Goal: Task Accomplishment & Management: Complete application form

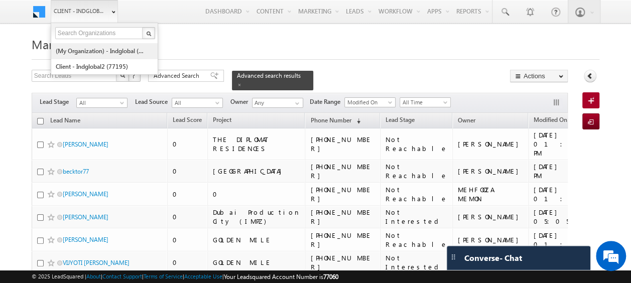
click at [94, 47] on link "(My Organization) - indglobal (48060)" at bounding box center [101, 51] width 92 height 16
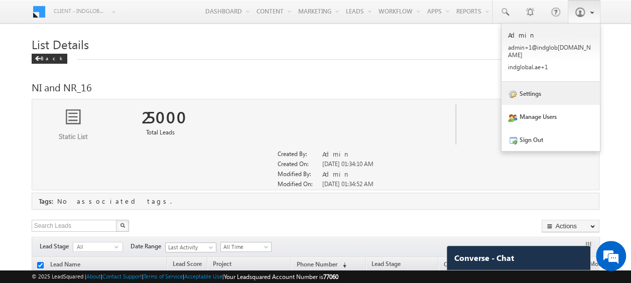
click at [535, 82] on link "Settings" at bounding box center [550, 93] width 98 height 23
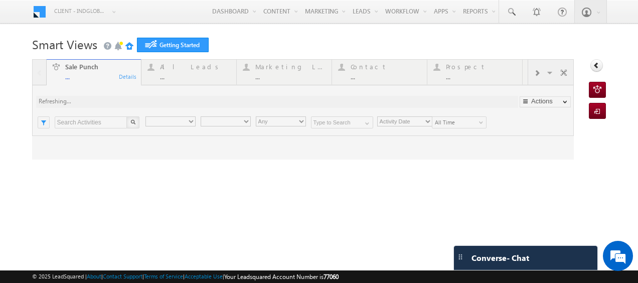
type input "Any Owner"
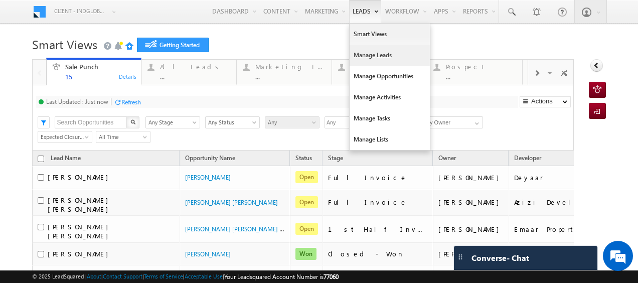
click at [362, 55] on link "Manage Leads" at bounding box center [390, 55] width 80 height 21
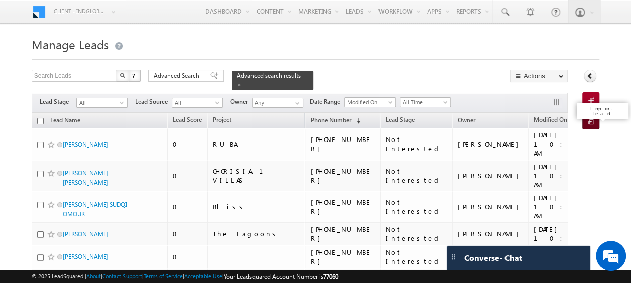
click at [592, 117] on span at bounding box center [593, 122] width 10 height 10
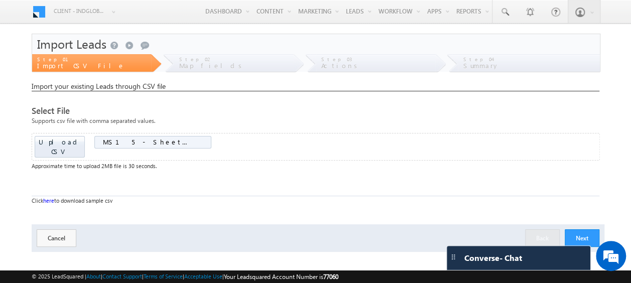
scroll to position [27, 0]
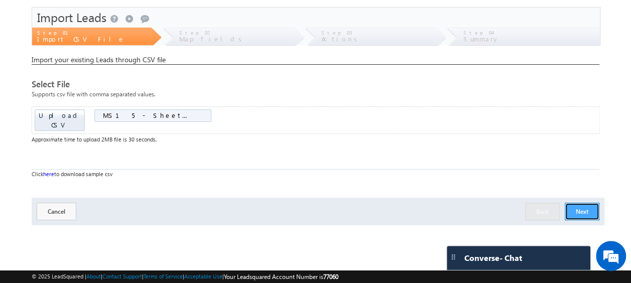
click at [584, 203] on button "Next" at bounding box center [582, 212] width 35 height 18
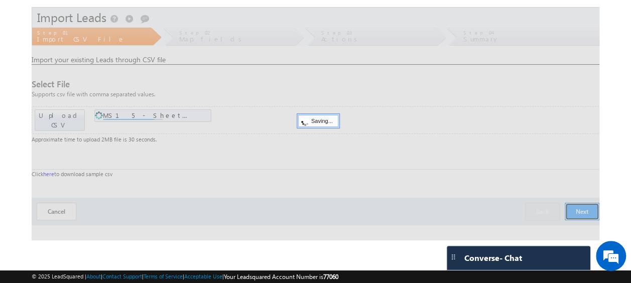
scroll to position [0, 0]
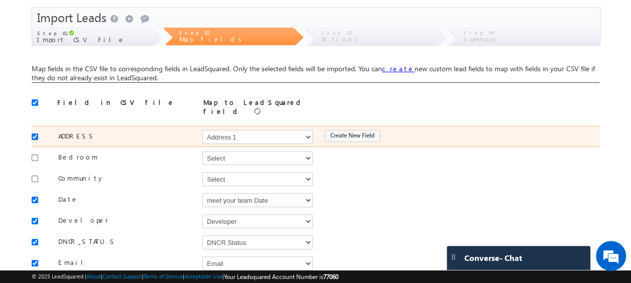
click at [38, 133] on input "checkbox" at bounding box center [35, 136] width 7 height 7
checkbox input "false"
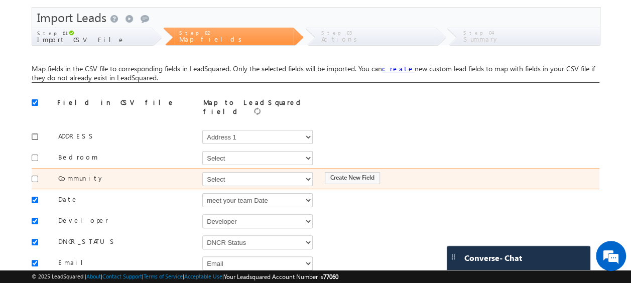
scroll to position [56, 0]
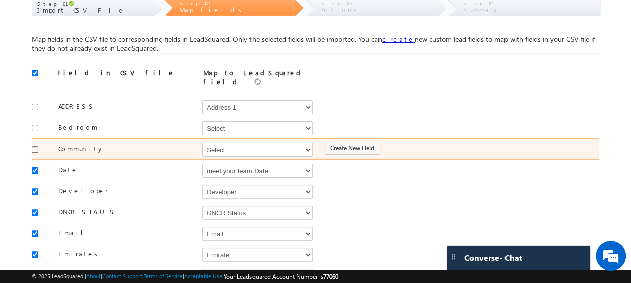
click at [37, 146] on input "checkbox" at bounding box center [35, 149] width 7 height 7
checkbox input "true"
click at [218, 146] on select "Select Select Address 1 Address 2 Budget Building Name Buyer Persona Called Cam…" at bounding box center [257, 150] width 110 height 14
select select "mx_Master_Project"
click at [202, 143] on select "Select Select Address 1 Address 2 Budget Building Name Buyer Persona Called Cam…" at bounding box center [257, 150] width 110 height 14
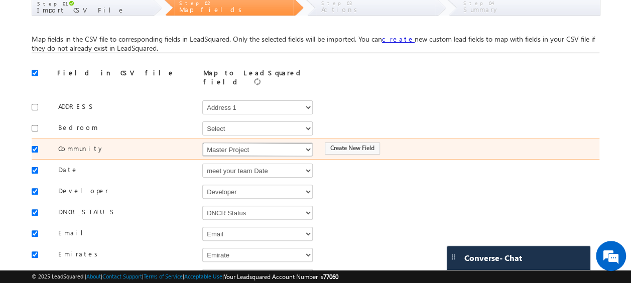
scroll to position [110, 0]
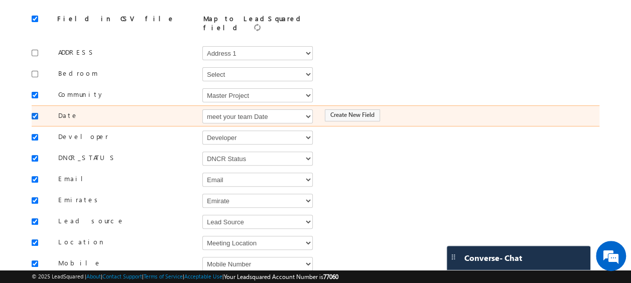
click at [34, 113] on input "checkbox" at bounding box center [35, 116] width 7 height 7
checkbox input "false"
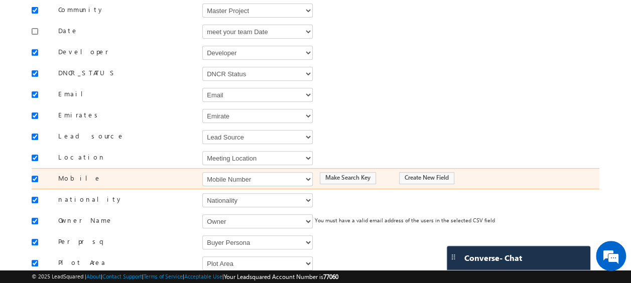
scroll to position [196, 0]
click at [227, 171] on select "Select Select Address 1 Address 2 Budget Building Name Buyer Persona Called Cam…" at bounding box center [257, 178] width 110 height 14
select select "Phone"
click at [202, 171] on select "Select Select Address 1 Address 2 Budget Building Name Buyer Persona Called Cam…" at bounding box center [257, 178] width 110 height 14
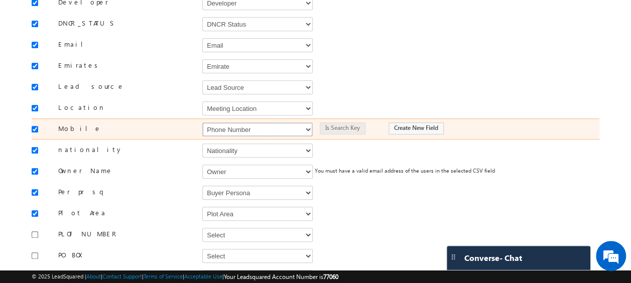
scroll to position [246, 0]
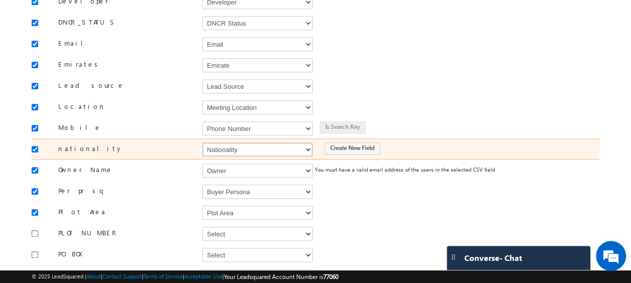
click at [229, 145] on select "Select Select Address 1 Address 2 Budget Building Name Buyer Persona Called Cam…" at bounding box center [257, 150] width 110 height 14
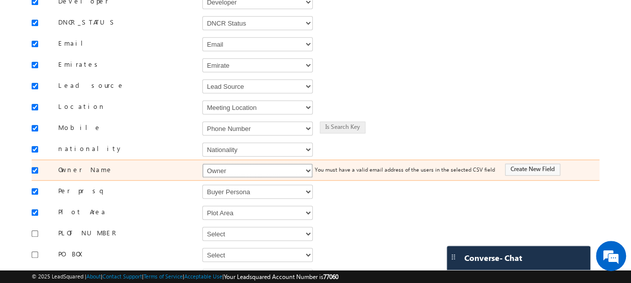
click at [225, 164] on select "Select Select Address 1 Address 2 Budget Building Name Buyer Persona Called Cam…" at bounding box center [257, 171] width 110 height 14
select select "FirstName"
click at [202, 164] on select "Select Select Address 1 Address 2 Budget Building Name Buyer Persona Called Cam…" at bounding box center [257, 171] width 110 height 14
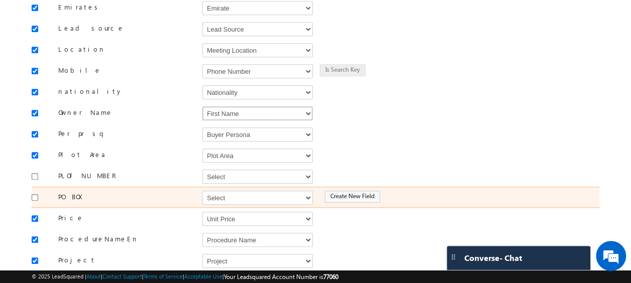
scroll to position [307, 0]
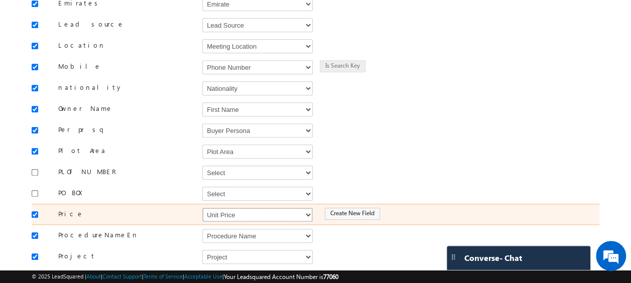
click at [248, 208] on select "Select Select Address 1 Address 2 Budget Building Name Buyer Persona Called Cam…" at bounding box center [257, 215] width 110 height 14
select select "mx_Unit_Number"
click at [202, 208] on select "Select Select Address 1 Address 2 Budget Building Name Buyer Persona Called Cam…" at bounding box center [257, 215] width 110 height 14
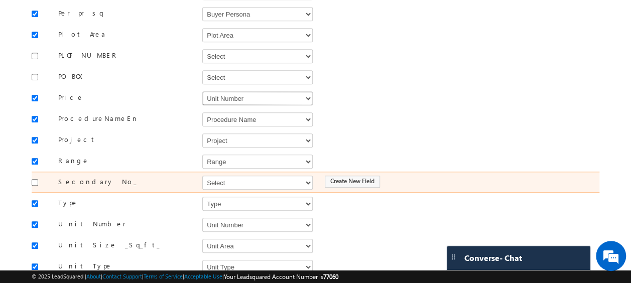
scroll to position [428, 0]
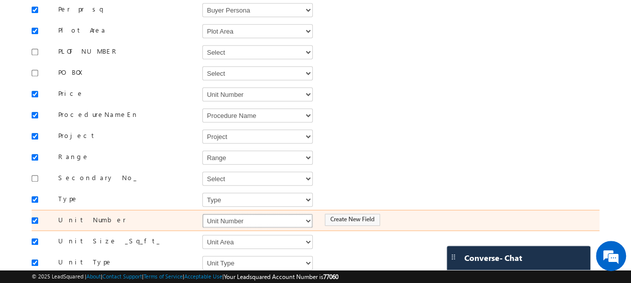
click at [223, 214] on select "Select Select Address 1 Address 2 Budget Building Name Buyer Persona Called Cam…" at bounding box center [257, 221] width 110 height 14
select select "mx_Unit_No"
click at [202, 214] on select "Select Select Address 1 Address 2 Budget Building Name Buyer Persona Called Cam…" at bounding box center [257, 221] width 110 height 14
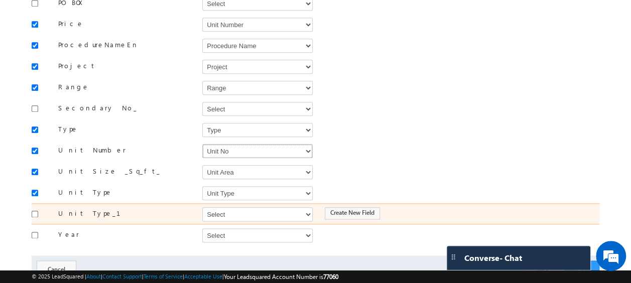
scroll to position [523, 0]
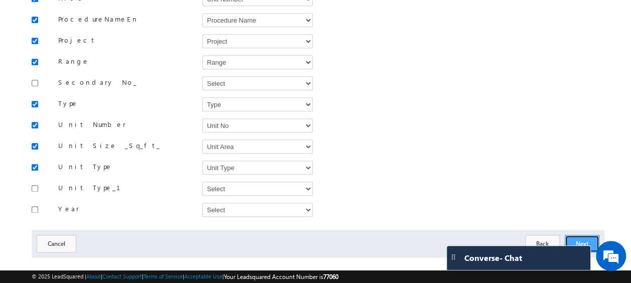
click at [588, 235] on button "Next" at bounding box center [582, 244] width 35 height 18
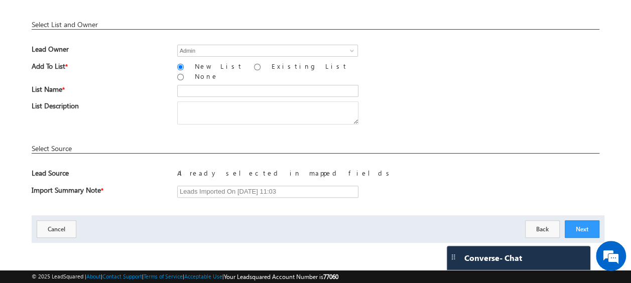
scroll to position [148, 0]
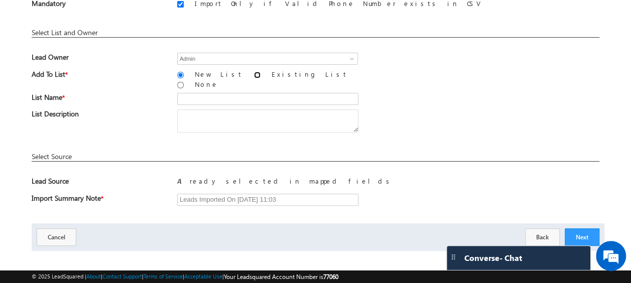
click at [254, 74] on input "Existing List" at bounding box center [257, 75] width 7 height 7
radio input "true"
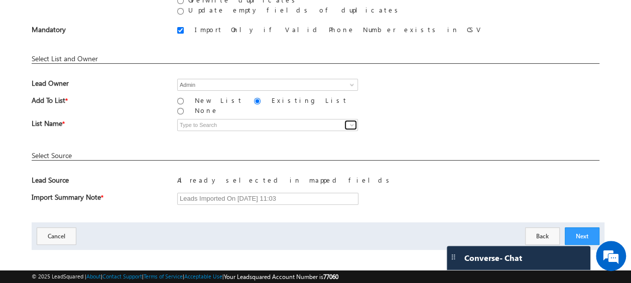
click at [349, 121] on span at bounding box center [352, 125] width 8 height 8
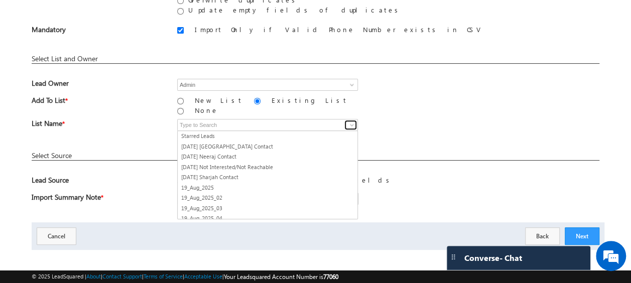
click at [349, 121] on span at bounding box center [352, 125] width 8 height 8
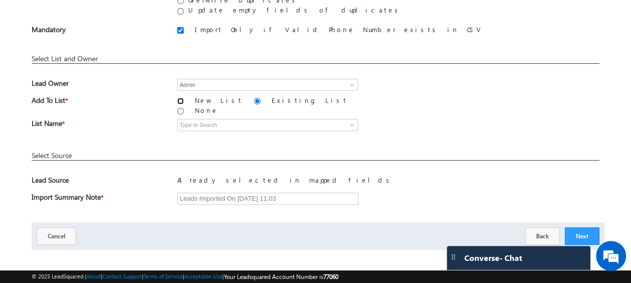
click at [182, 101] on input "New List" at bounding box center [180, 101] width 7 height 7
radio input "true"
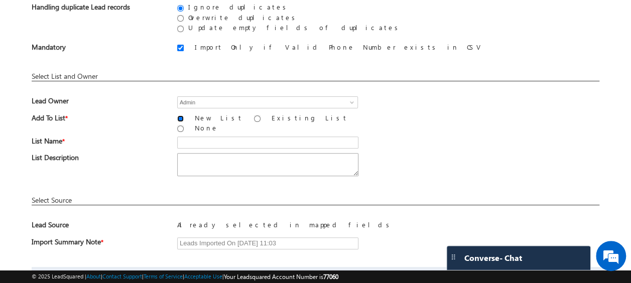
scroll to position [103, 0]
click at [208, 138] on input "text" at bounding box center [267, 143] width 181 height 12
type input "16_09_Buyer"
click at [141, 137] on span "List Name *" at bounding box center [97, 144] width 131 height 15
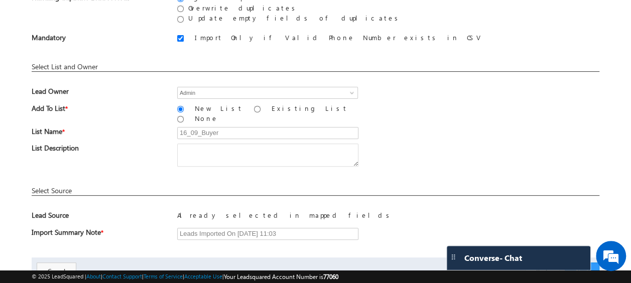
scroll to position [148, 0]
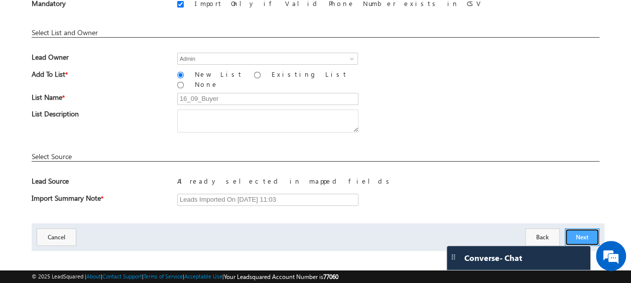
click at [581, 228] on button "Next" at bounding box center [582, 237] width 35 height 18
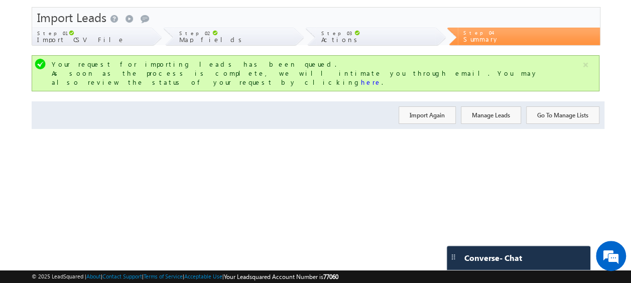
scroll to position [0, 0]
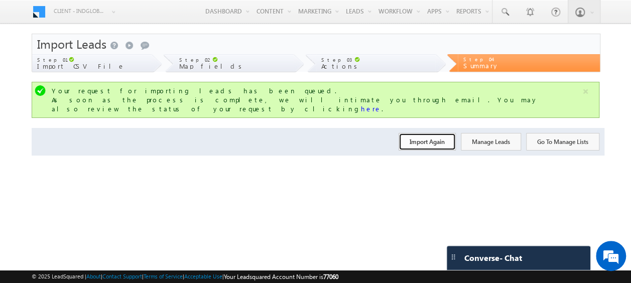
drag, startPoint x: 414, startPoint y: 133, endPoint x: 409, endPoint y: 138, distance: 6.4
click at [414, 133] on button "Import Again" at bounding box center [426, 142] width 57 height 18
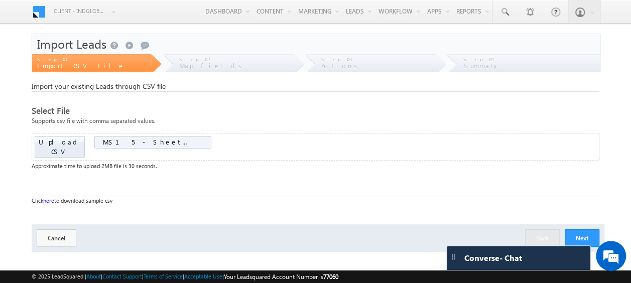
scroll to position [27, 0]
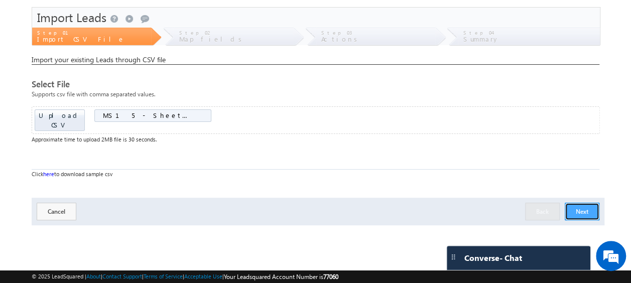
click at [582, 203] on button "Next" at bounding box center [582, 212] width 35 height 18
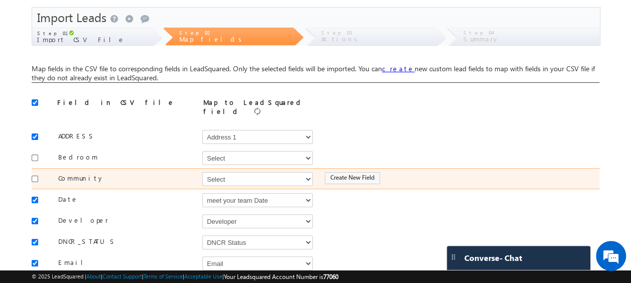
click at [38, 173] on div at bounding box center [38, 178] width 12 height 14
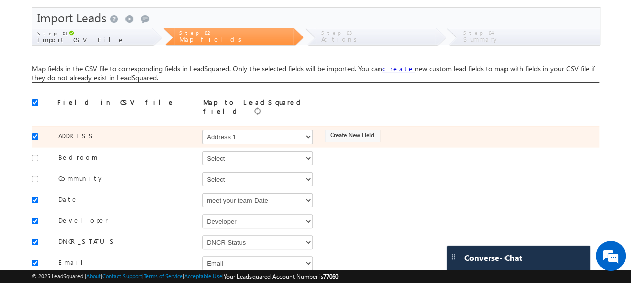
click at [33, 133] on input "checkbox" at bounding box center [35, 136] width 7 height 7
checkbox input "false"
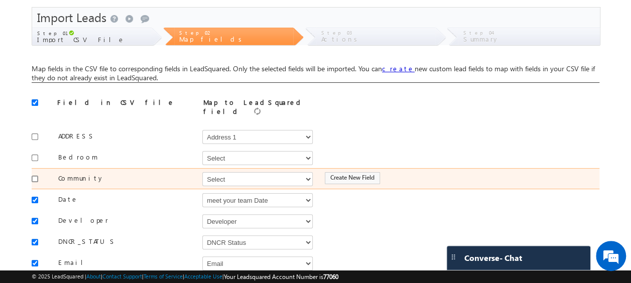
click at [37, 176] on input "checkbox" at bounding box center [35, 179] width 7 height 7
checkbox input "true"
click at [228, 178] on select "Select Select Address 1 Address 2 Budget Building Name Buyer Persona Called Cam…" at bounding box center [257, 179] width 110 height 14
select select "mx_Master_Project"
click at [202, 172] on select "Select Select Address 1 Address 2 Budget Building Name Buyer Persona Called Cam…" at bounding box center [257, 179] width 110 height 14
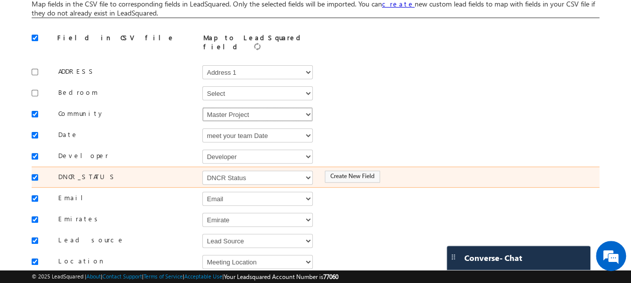
scroll to position [95, 0]
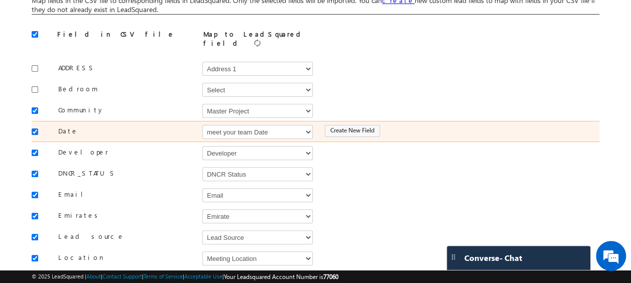
click at [34, 128] on input "checkbox" at bounding box center [35, 131] width 7 height 7
checkbox input "false"
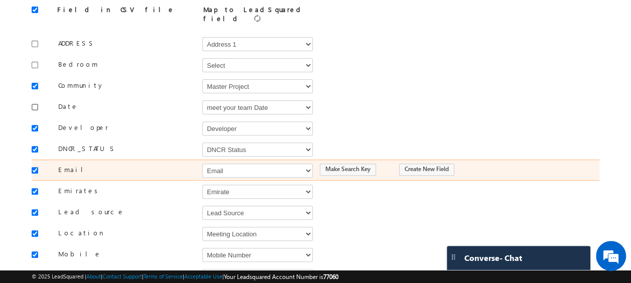
scroll to position [125, 0]
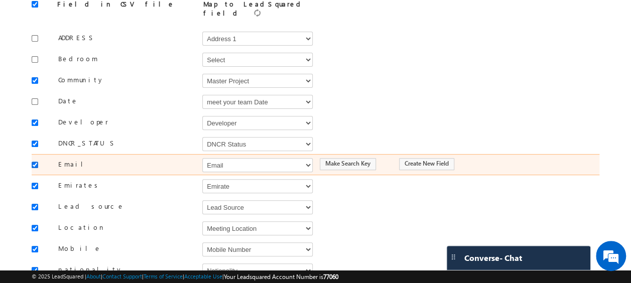
click at [37, 162] on input "checkbox" at bounding box center [35, 165] width 7 height 7
checkbox input "false"
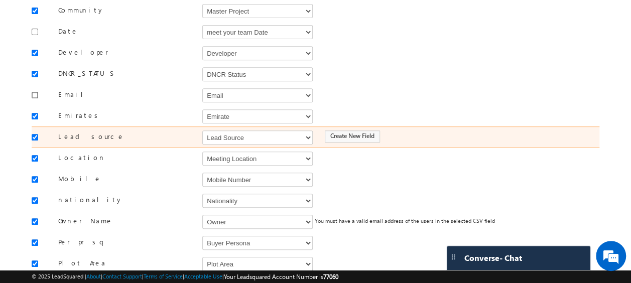
scroll to position [195, 0]
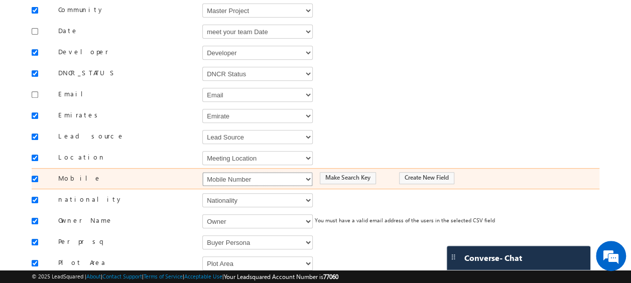
click at [230, 172] on select "Select Select Address 1 Address 2 Budget Building Name Buyer Persona Called Cam…" at bounding box center [257, 179] width 110 height 14
select select "Phone"
click at [202, 172] on select "Select Select Address 1 Address 2 Budget Building Name Buyer Persona Called Cam…" at bounding box center [257, 179] width 110 height 14
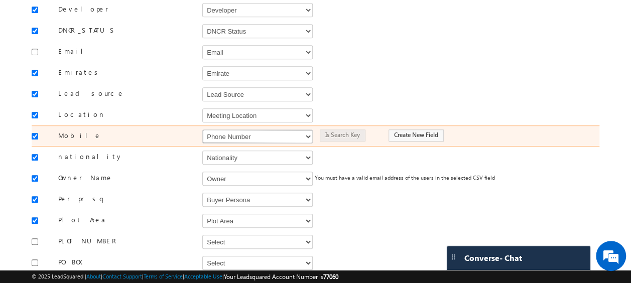
scroll to position [241, 0]
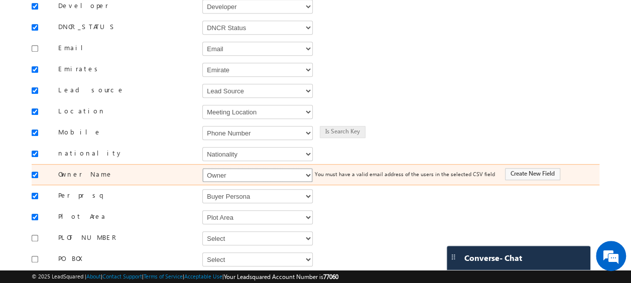
click at [232, 168] on select "Select Select Address 1 Address 2 Budget Building Name Buyer Persona Called Cam…" at bounding box center [257, 175] width 110 height 14
select select "FirstName"
click at [202, 168] on select "Select Select Address 1 Address 2 Budget Building Name Buyer Persona Called Cam…" at bounding box center [257, 175] width 110 height 14
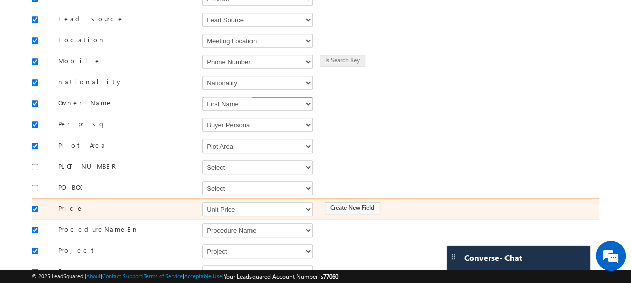
scroll to position [313, 0]
click at [226, 202] on select "Select Select Address 1 Address 2 Budget Building Name Buyer Persona Called Cam…" at bounding box center [257, 209] width 110 height 14
select select "mx_Unit_Number"
click at [202, 202] on select "Select Select Address 1 Address 2 Budget Building Name Buyer Persona Called Cam…" at bounding box center [257, 209] width 110 height 14
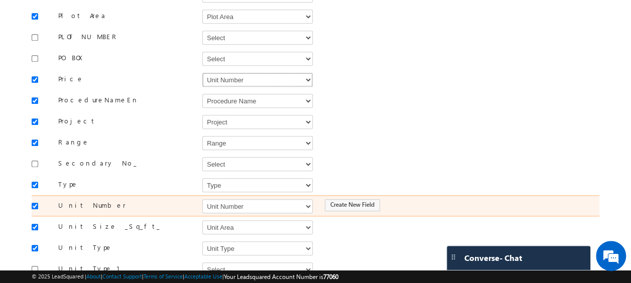
scroll to position [447, 0]
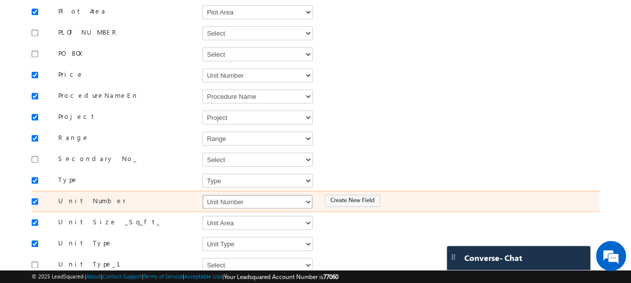
click at [223, 195] on select "Select Select Address 1 Address 2 Budget Building Name Buyer Persona Called Cam…" at bounding box center [257, 202] width 110 height 14
select select "mx_Unit_No"
click at [202, 195] on select "Select Select Address 1 Address 2 Budget Building Name Buyer Persona Called Cam…" at bounding box center [257, 202] width 110 height 14
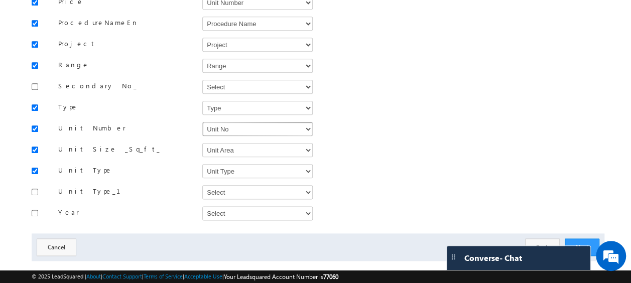
scroll to position [523, 0]
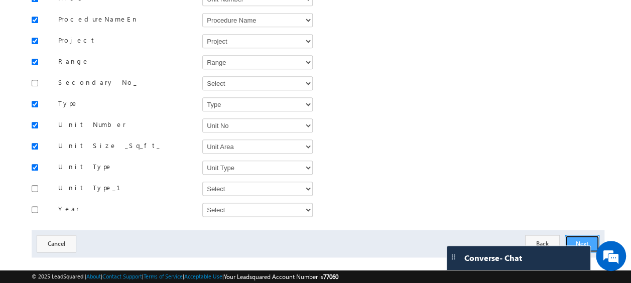
click at [583, 235] on button "Next" at bounding box center [582, 244] width 35 height 18
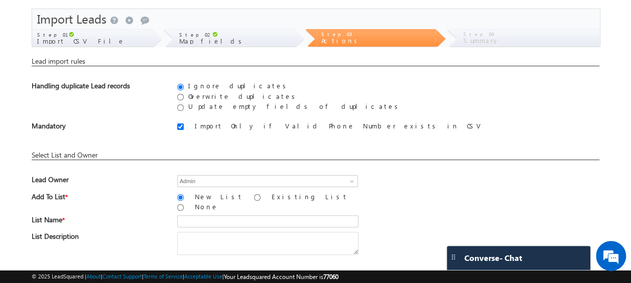
scroll to position [0, 0]
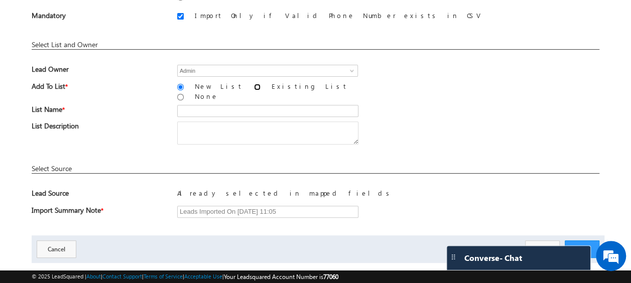
click at [254, 85] on input "Existing List" at bounding box center [257, 87] width 7 height 7
radio input "true"
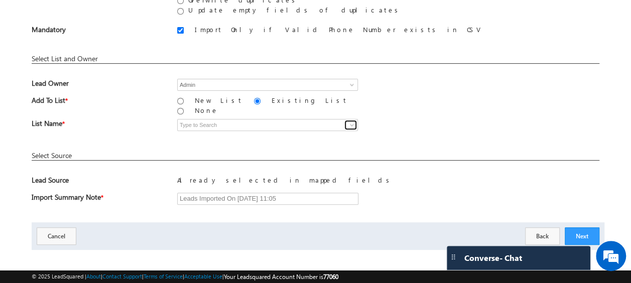
click at [353, 121] on span at bounding box center [352, 125] width 8 height 8
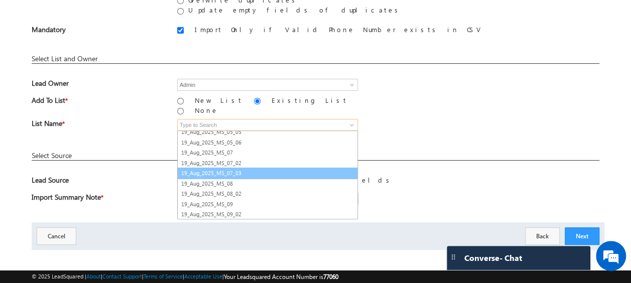
scroll to position [0, 0]
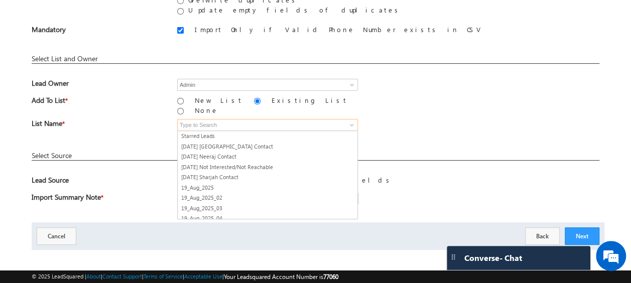
click at [198, 119] on input at bounding box center [267, 125] width 181 height 12
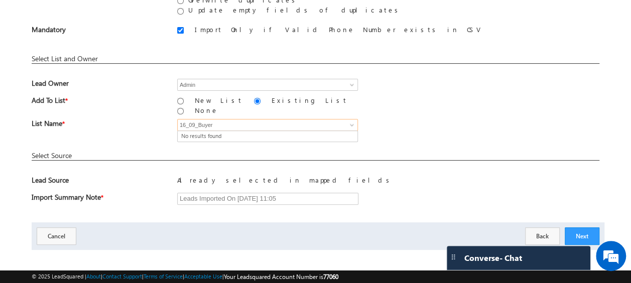
type input "16_09_Buyer"
click at [163, 119] on div "List Name * 1 result is available, use up and down arrow keys to navigate. No r…" at bounding box center [316, 127] width 568 height 17
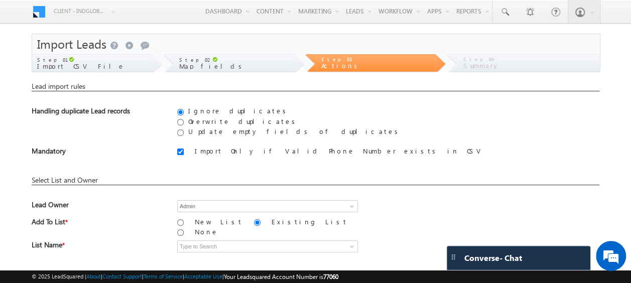
scroll to position [50, 0]
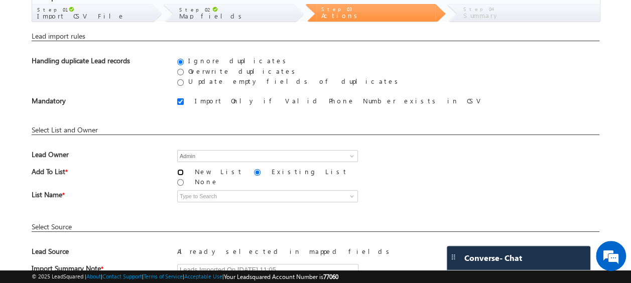
click at [181, 171] on input "New List" at bounding box center [180, 172] width 7 height 7
radio input "true"
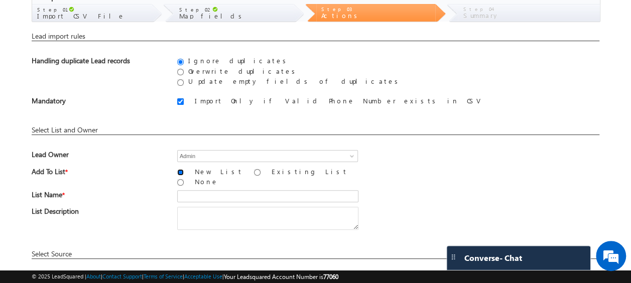
scroll to position [100, 0]
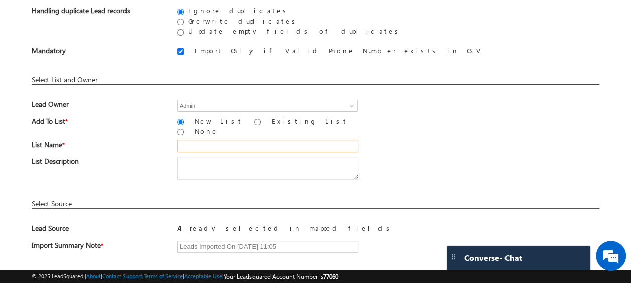
click at [218, 143] on input "text" at bounding box center [267, 146] width 181 height 12
click at [211, 140] on input "text" at bounding box center [267, 146] width 181 height 12
type input "16_09_Buyer"
click at [436, 167] on div "List Description" at bounding box center [316, 171] width 568 height 28
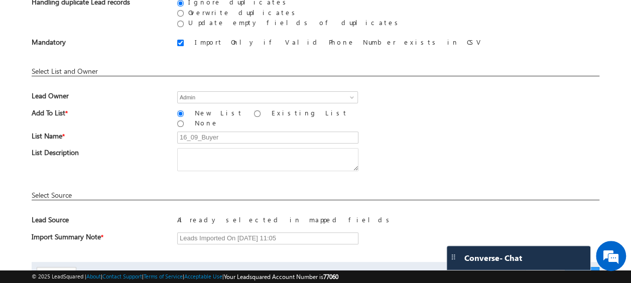
scroll to position [148, 0]
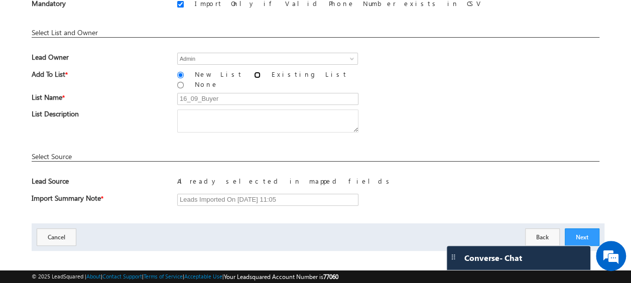
click at [254, 74] on input "Existing List" at bounding box center [257, 75] width 7 height 7
radio input "true"
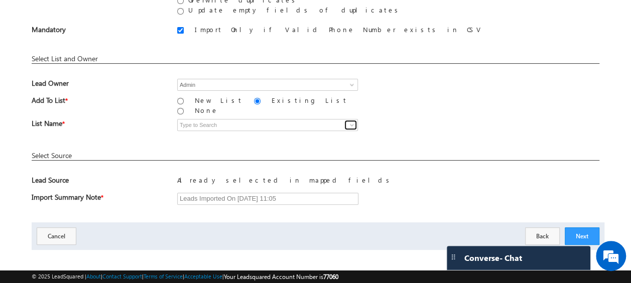
click at [348, 121] on span at bounding box center [352, 125] width 8 height 8
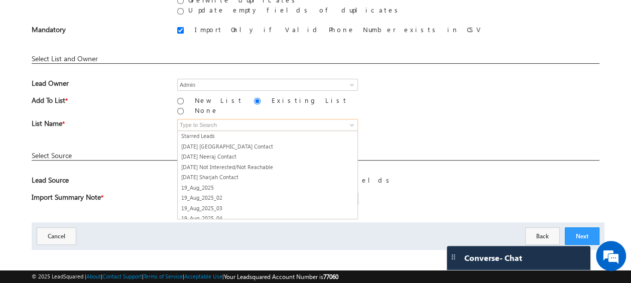
click at [256, 119] on input at bounding box center [267, 125] width 181 height 12
type input "16"
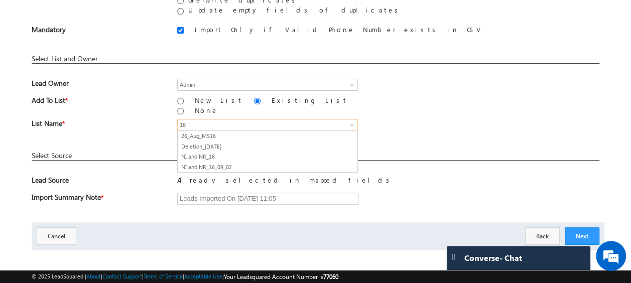
drag, startPoint x: 188, startPoint y: 116, endPoint x: 151, endPoint y: 116, distance: 37.1
click at [151, 119] on div "List Name * Starred Leads 18th July Abu Dhabi Contact 18th July Neeraj Contact …" at bounding box center [316, 127] width 568 height 17
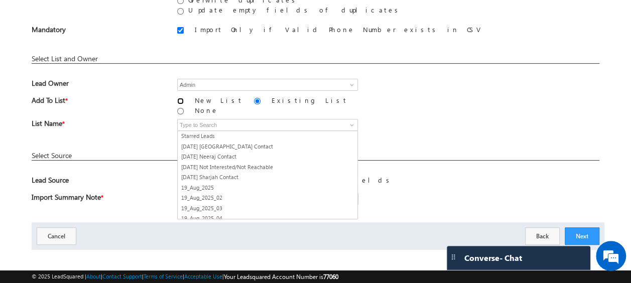
click at [181, 99] on input "New List" at bounding box center [180, 101] width 7 height 7
radio input "true"
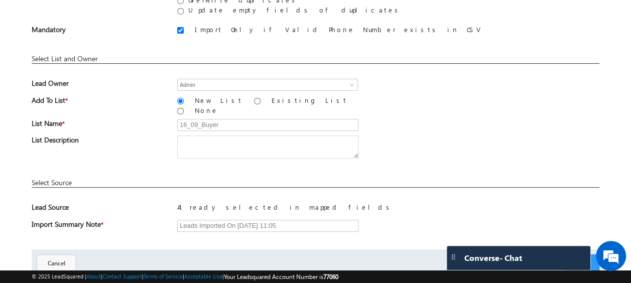
click at [431, 136] on div "List Description" at bounding box center [316, 150] width 568 height 28
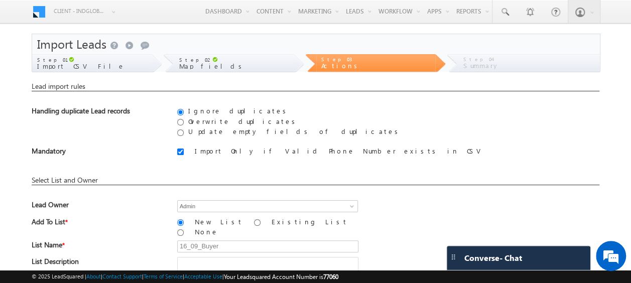
scroll to position [148, 0]
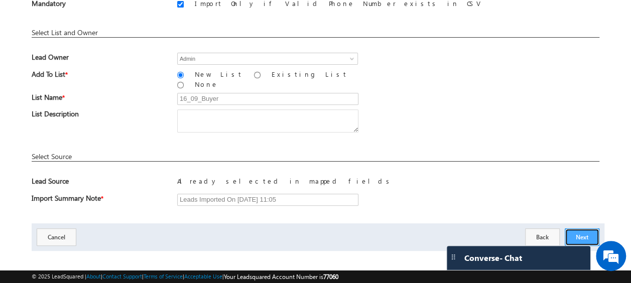
click at [576, 228] on button "Next" at bounding box center [582, 237] width 35 height 18
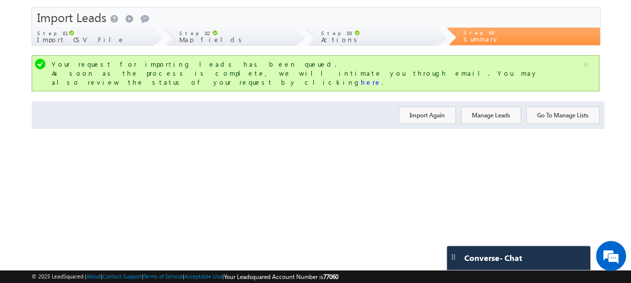
scroll to position [0, 0]
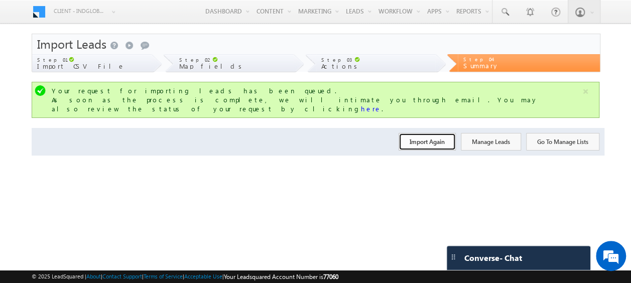
click at [428, 133] on button "Import Again" at bounding box center [426, 142] width 57 height 18
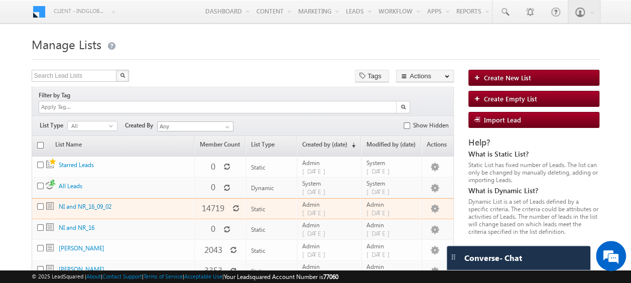
scroll to position [50, 0]
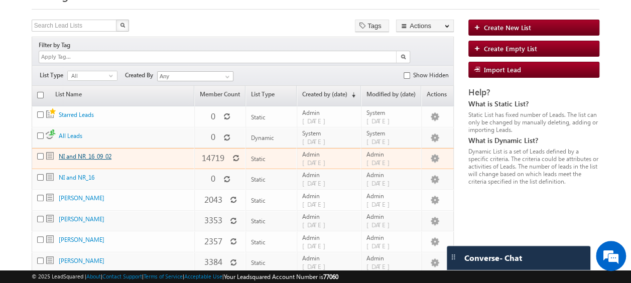
click at [89, 153] on link "NI and NR_16_09_02" at bounding box center [85, 157] width 53 height 8
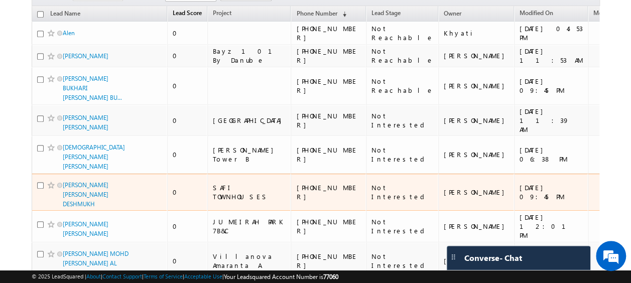
scroll to position [100, 0]
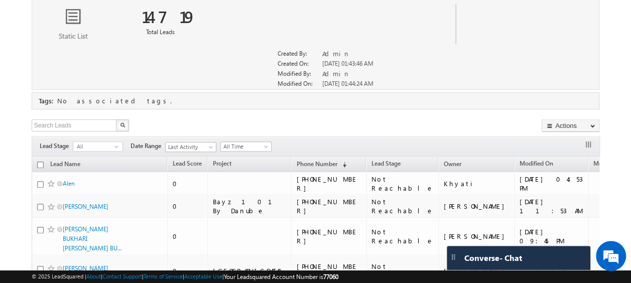
click at [40, 163] on input "checkbox" at bounding box center [40, 165] width 7 height 7
checkbox input "true"
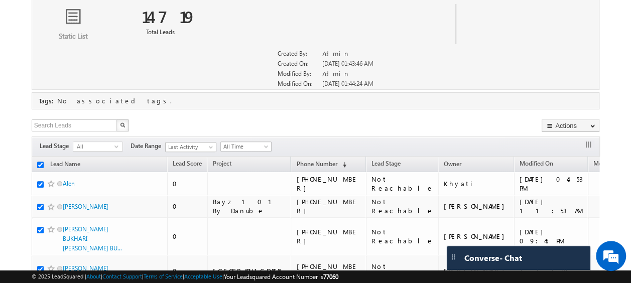
checkbox input "true"
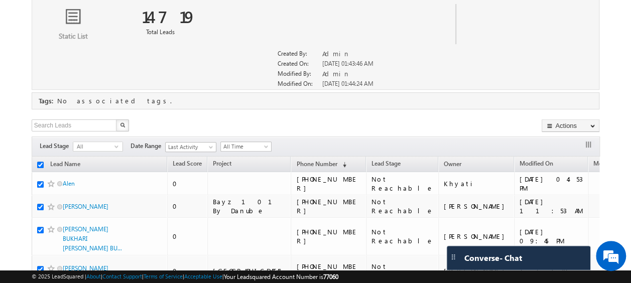
checkbox input "true"
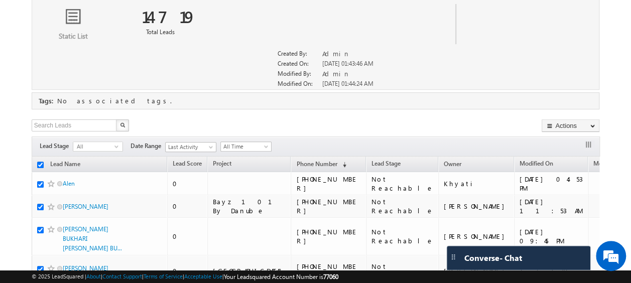
checkbox input "true"
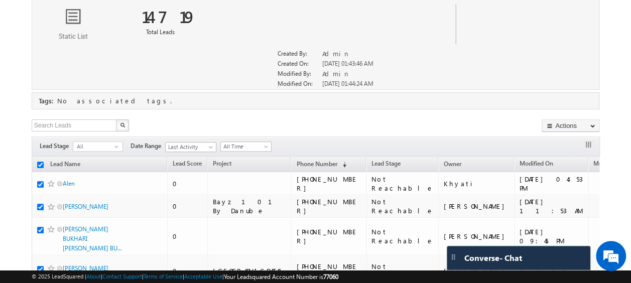
checkbox input "true"
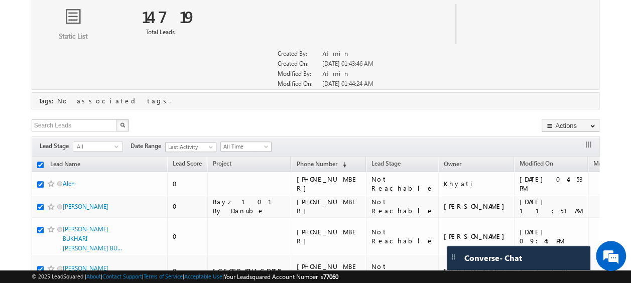
checkbox input "true"
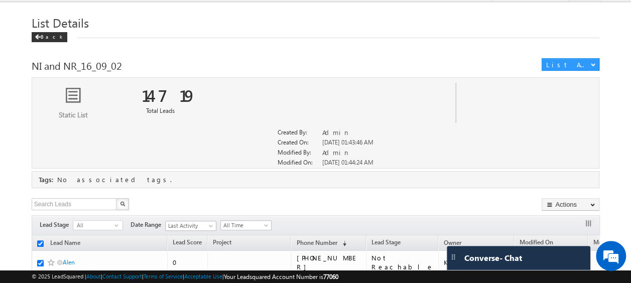
scroll to position [0, 0]
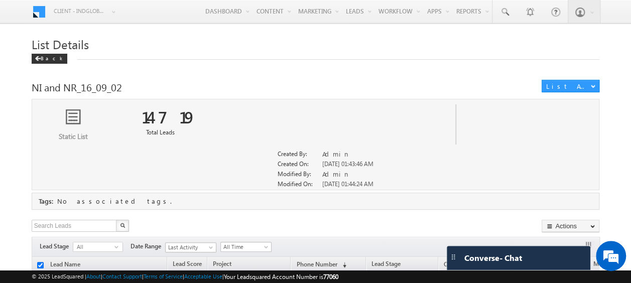
click at [489, 81] on div "NI and NR_16_09_02" at bounding box center [267, 87] width 471 height 14
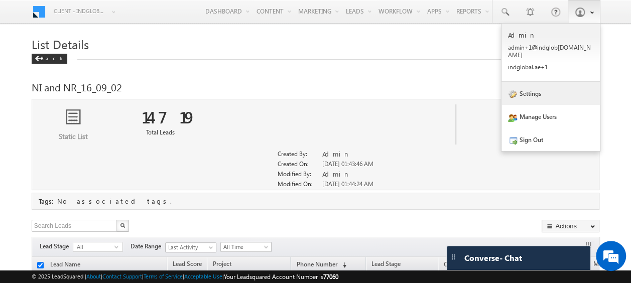
click at [537, 91] on link "Settings" at bounding box center [550, 93] width 98 height 23
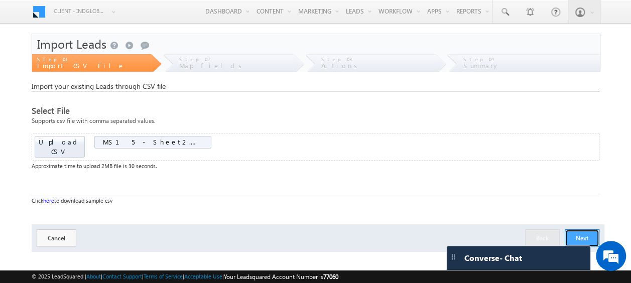
click at [586, 229] on button "Next" at bounding box center [582, 238] width 35 height 18
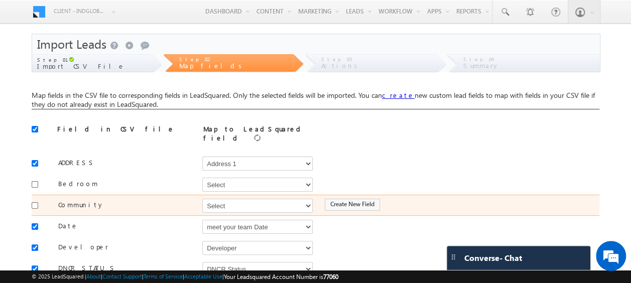
scroll to position [50, 0]
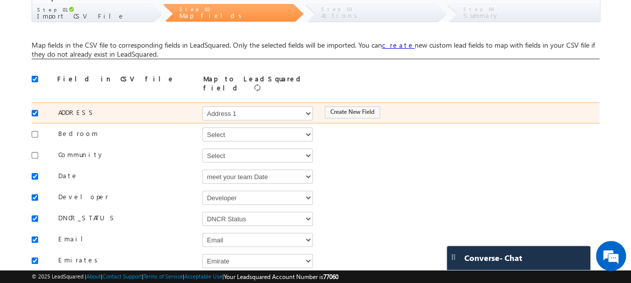
click at [34, 110] on input "checkbox" at bounding box center [35, 113] width 7 height 7
checkbox input "false"
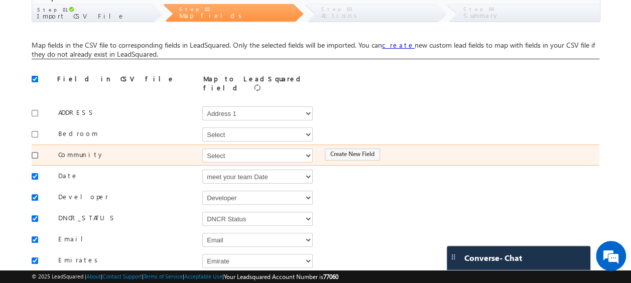
click at [36, 152] on input "checkbox" at bounding box center [35, 155] width 7 height 7
checkbox input "true"
click at [210, 154] on select "Select Select Address 1 Address 2 Budget Building Name Buyer Persona Called Cam…" at bounding box center [257, 156] width 110 height 14
select select "mx_Master_Project"
click at [202, 149] on select "Select Select Address 1 Address 2 Budget Building Name Buyer Persona Called Cam…" at bounding box center [257, 156] width 110 height 14
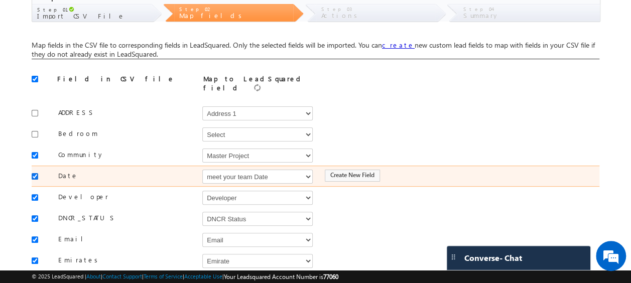
click at [32, 173] on input "checkbox" at bounding box center [35, 176] width 7 height 7
checkbox input "false"
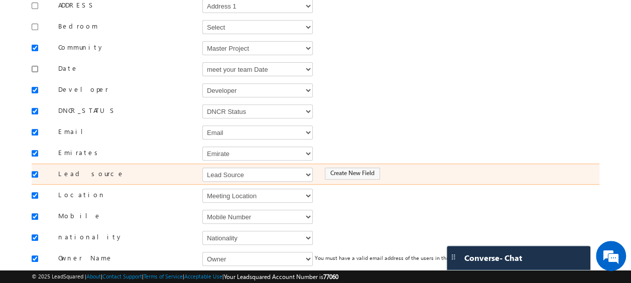
scroll to position [158, 0]
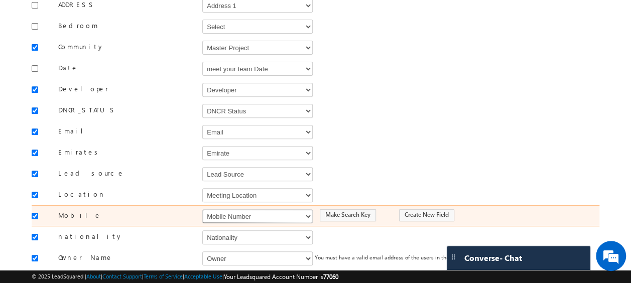
click at [216, 211] on select "Select Select Address 1 Address 2 Budget Building Name Buyer Persona Called Cam…" at bounding box center [257, 216] width 110 height 14
select select "Phone"
click at [202, 209] on select "Select Select Address 1 Address 2 Budget Building Name Buyer Persona Called Cam…" at bounding box center [257, 216] width 110 height 14
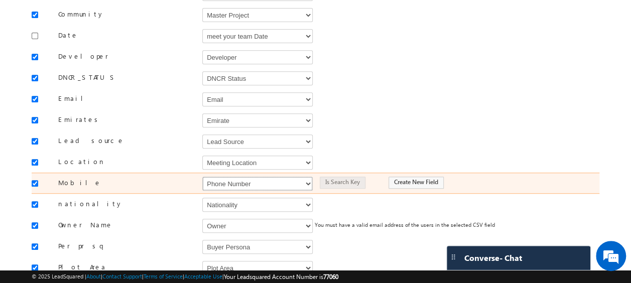
scroll to position [200, 0]
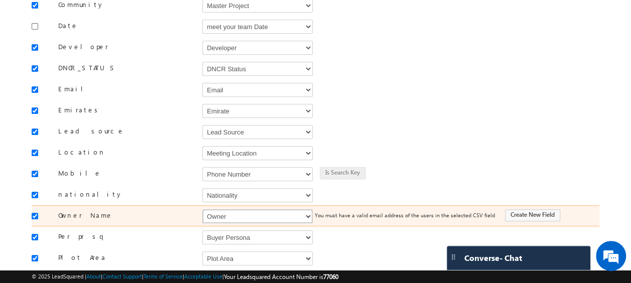
click at [217, 209] on select "Select Select Address 1 Address 2 Budget Building Name Buyer Persona Called Cam…" at bounding box center [257, 216] width 110 height 14
select select "FirstName"
click at [202, 209] on select "Select Select Address 1 Address 2 Budget Building Name Buyer Persona Called Cam…" at bounding box center [257, 216] width 110 height 14
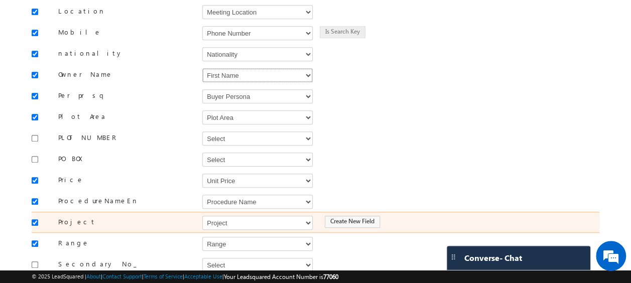
scroll to position [342, 0]
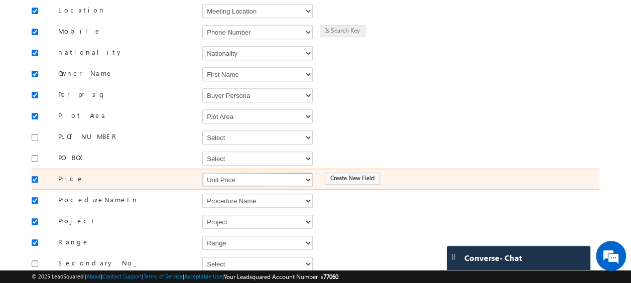
click at [225, 173] on select "Select Select Address 1 Address 2 Budget Building Name Buyer Persona Called Cam…" at bounding box center [257, 180] width 110 height 14
select select "mx_Unit_Number"
click at [202, 173] on select "Select Select Address 1 Address 2 Budget Building Name Buyer Persona Called Cam…" at bounding box center [257, 180] width 110 height 14
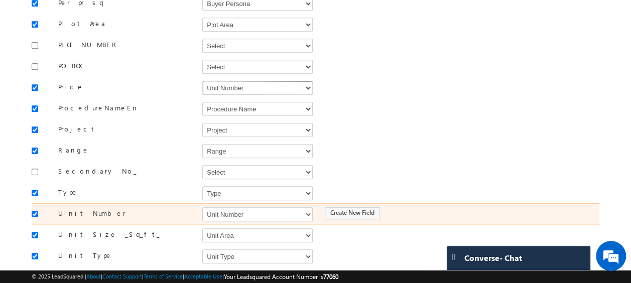
scroll to position [435, 0]
click at [236, 207] on select "Select Select Address 1 Address 2 Budget Building Name Buyer Persona Called Cam…" at bounding box center [257, 214] width 110 height 14
select select "mx_Unit_No"
click at [202, 207] on select "Select Select Address 1 Address 2 Budget Building Name Buyer Persona Called Cam…" at bounding box center [257, 214] width 110 height 14
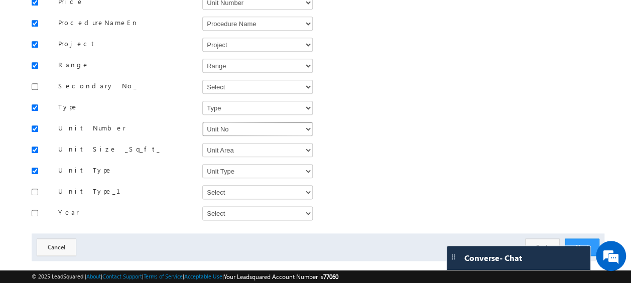
scroll to position [523, 0]
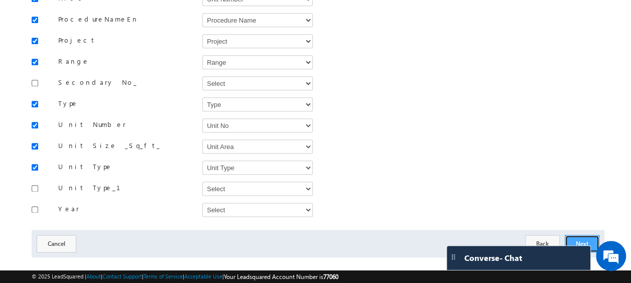
click at [582, 237] on button "Next" at bounding box center [582, 244] width 35 height 18
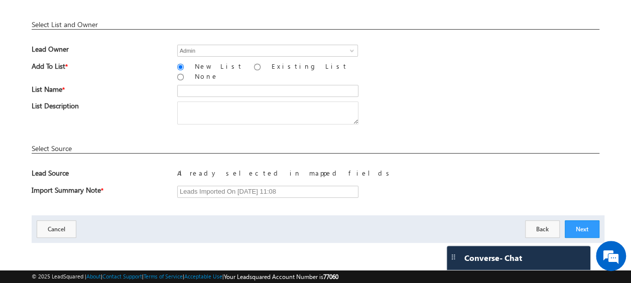
scroll to position [148, 0]
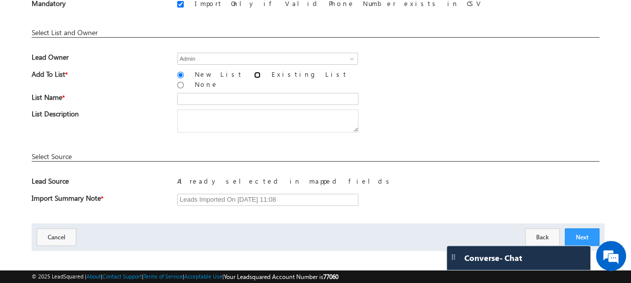
click at [254, 74] on input "Existing List" at bounding box center [257, 75] width 7 height 7
radio input "true"
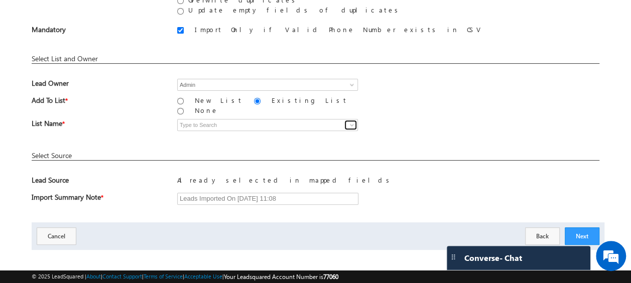
click at [351, 121] on span at bounding box center [352, 125] width 8 height 8
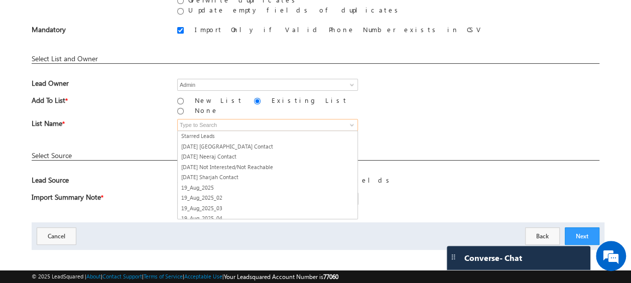
click at [201, 119] on input at bounding box center [267, 125] width 181 height 12
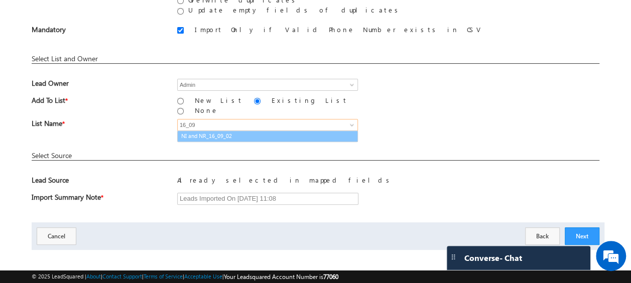
type input "16_09"
click at [141, 120] on span "List Name *" at bounding box center [97, 126] width 131 height 15
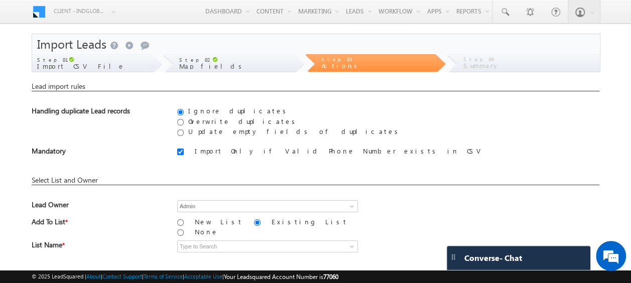
scroll to position [100, 0]
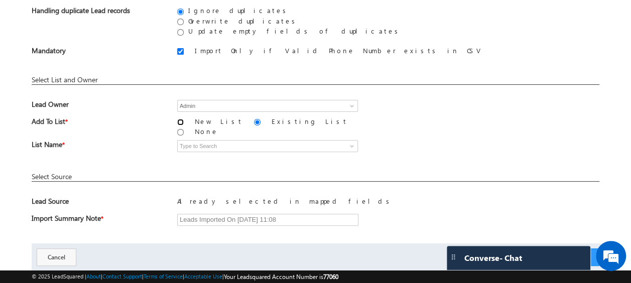
click at [180, 120] on input "New List" at bounding box center [180, 122] width 7 height 7
radio input "true"
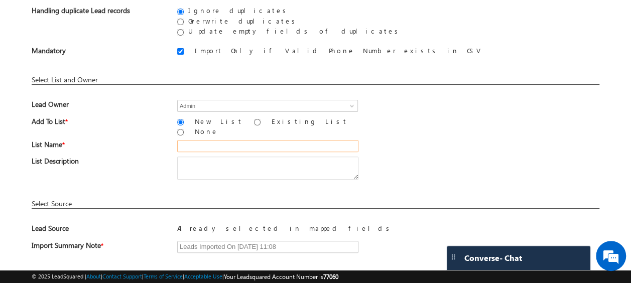
click at [209, 140] on input "text" at bounding box center [267, 146] width 181 height 12
type input "16_09_Buyer"
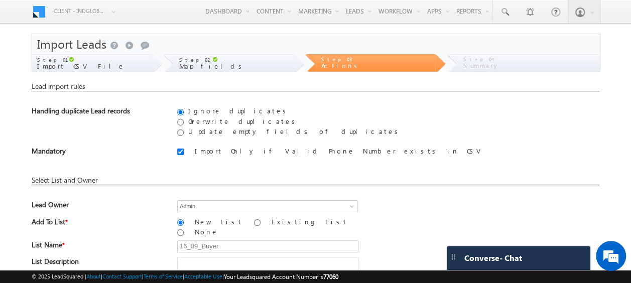
scroll to position [148, 0]
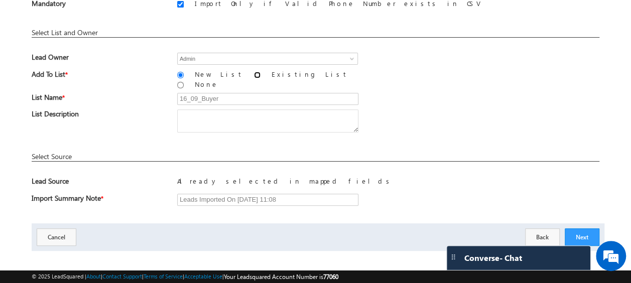
click at [254, 75] on input "Existing List" at bounding box center [257, 75] width 7 height 7
radio input "true"
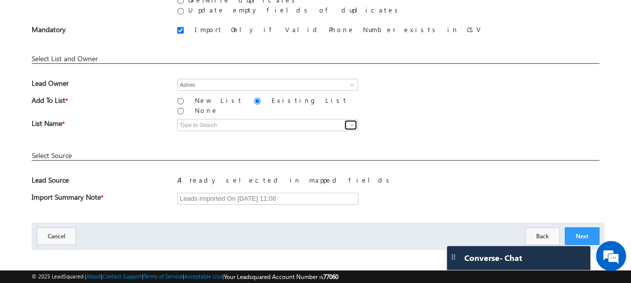
click at [352, 122] on span at bounding box center [352, 125] width 8 height 8
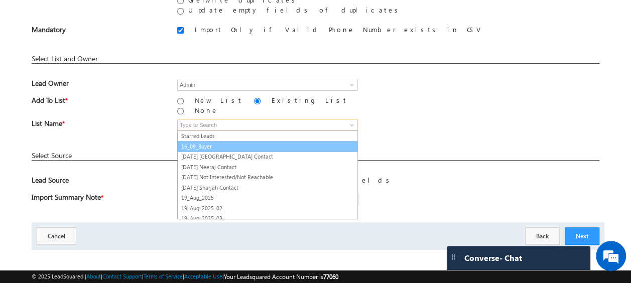
click at [211, 141] on link "16_09_Buyer" at bounding box center [267, 147] width 181 height 12
type input "16_09_Buyer"
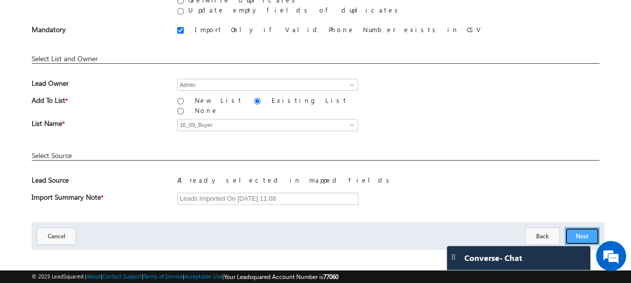
click at [583, 227] on button "Next" at bounding box center [582, 236] width 35 height 18
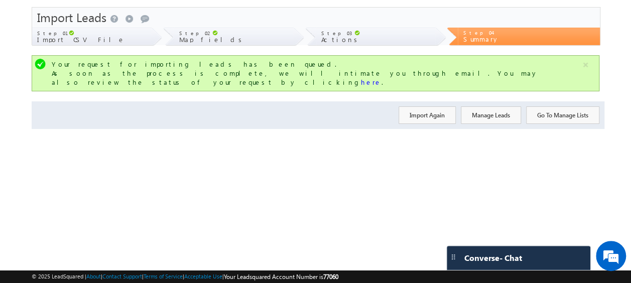
scroll to position [27, 0]
click at [419, 106] on button "Import Again" at bounding box center [426, 115] width 57 height 18
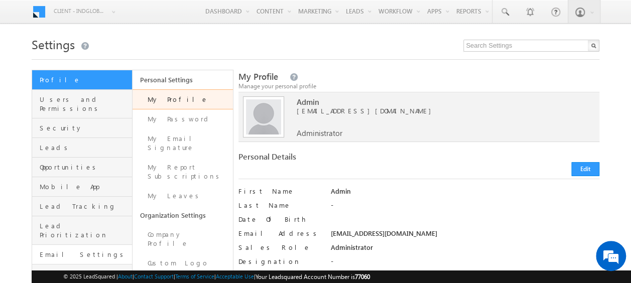
scroll to position [100, 0]
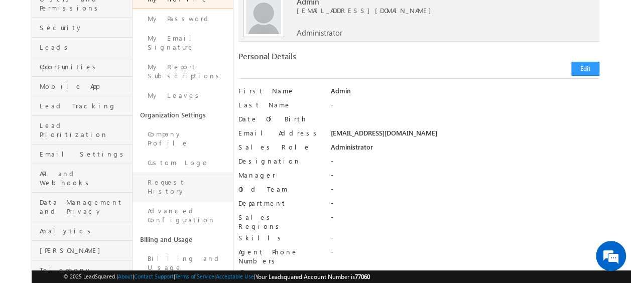
click at [176, 173] on link "Request History" at bounding box center [182, 187] width 100 height 29
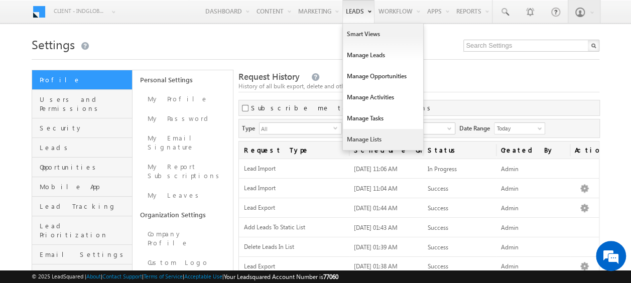
click at [365, 142] on link "Manage Lists" at bounding box center [383, 139] width 80 height 21
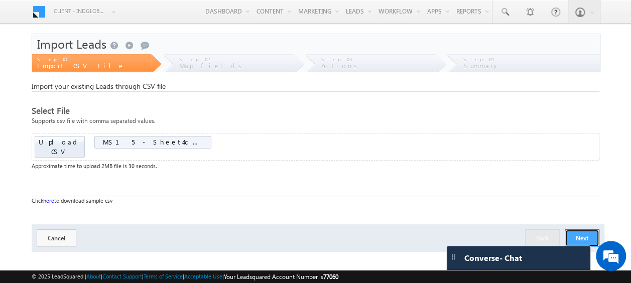
click at [585, 229] on button "Next" at bounding box center [582, 238] width 35 height 18
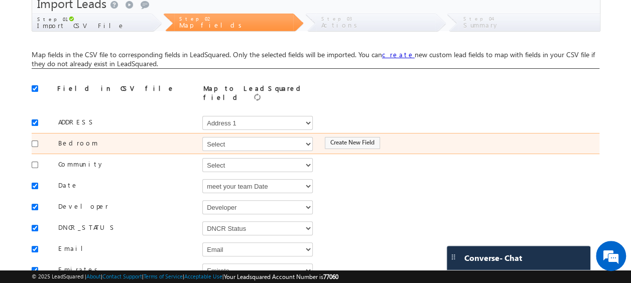
scroll to position [41, 0]
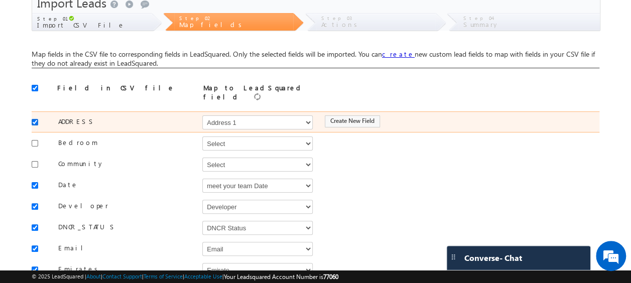
click at [35, 119] on input "checkbox" at bounding box center [35, 122] width 7 height 7
checkbox input "false"
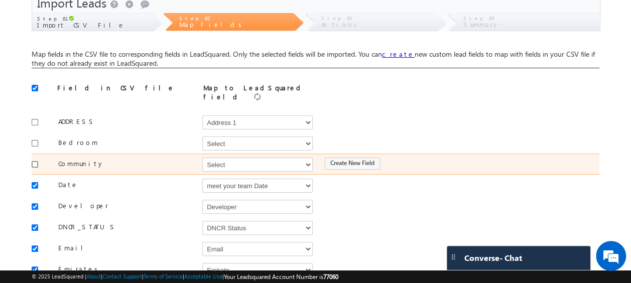
click at [34, 161] on input "checkbox" at bounding box center [35, 164] width 7 height 7
checkbox input "true"
click at [233, 161] on select "Select Select Address 1 Address 2 Budget Building Name Buyer Persona Called Cam…" at bounding box center [257, 165] width 110 height 14
select select "mx_Master_Project"
click at [202, 158] on select "Select Select Address 1 Address 2 Budget Building Name Buyer Persona Called Cam…" at bounding box center [257, 165] width 110 height 14
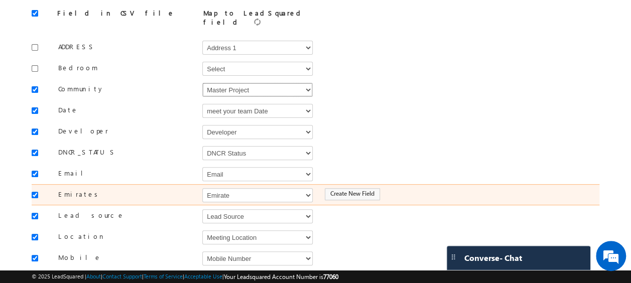
scroll to position [119, 0]
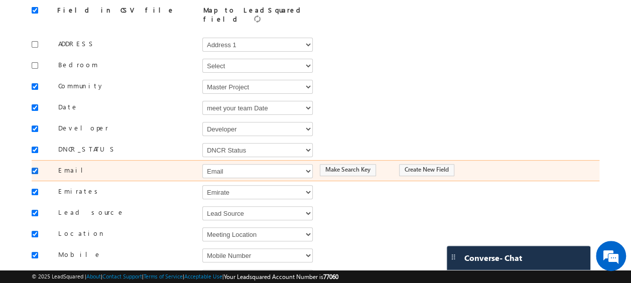
click at [35, 168] on input "checkbox" at bounding box center [35, 171] width 7 height 7
checkbox input "false"
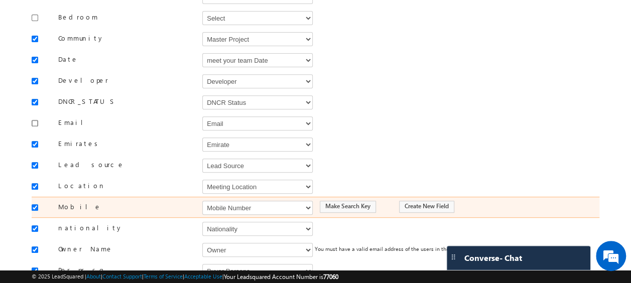
scroll to position [172, 0]
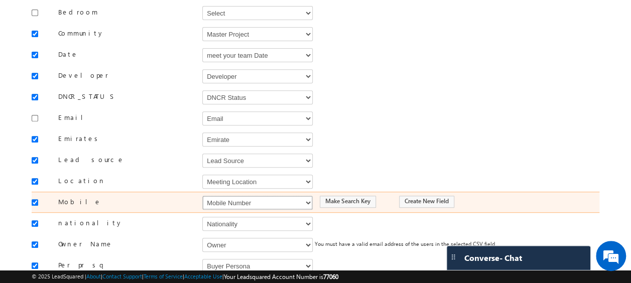
click at [270, 199] on select "Select Select Address 1 Address 2 Budget Building Name Buyer Persona Called Cam…" at bounding box center [257, 203] width 110 height 14
select select "Phone"
click at [202, 196] on select "Select Select Address 1 Address 2 Budget Building Name Buyer Persona Called Cam…" at bounding box center [257, 203] width 110 height 14
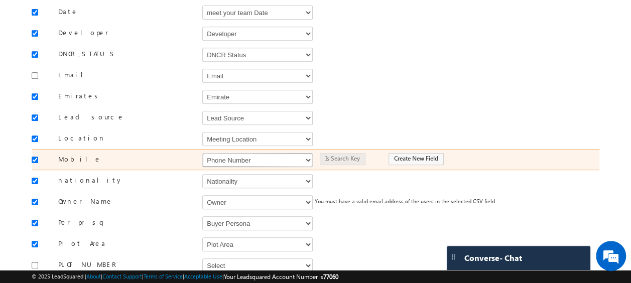
scroll to position [216, 0]
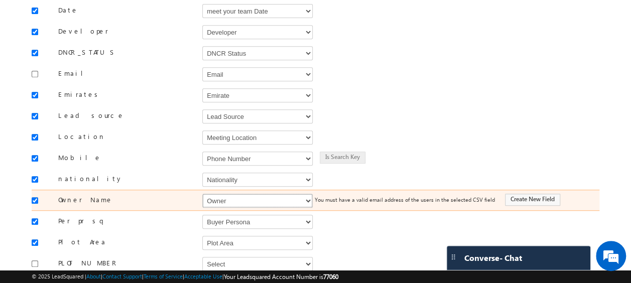
click at [235, 196] on select "Select Select Address 1 Address 2 Budget Building Name Buyer Persona Called Cam…" at bounding box center [257, 201] width 110 height 14
select select "FirstName"
click at [202, 194] on select "Select Select Address 1 Address 2 Budget Building Name Buyer Persona Called Cam…" at bounding box center [257, 201] width 110 height 14
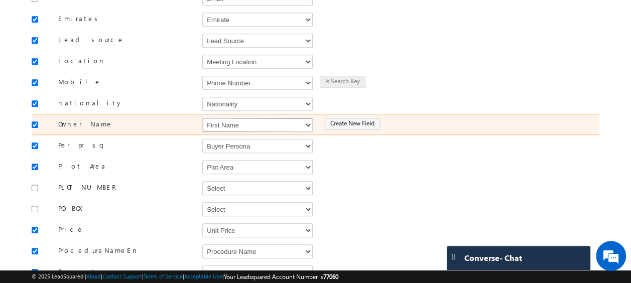
scroll to position [293, 0]
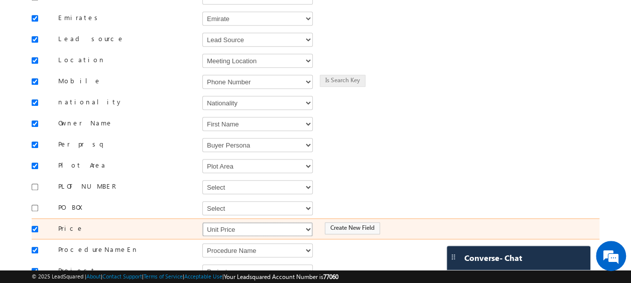
click at [221, 222] on select "Select Select Address 1 Address 2 Budget Building Name Buyer Persona Called Cam…" at bounding box center [257, 229] width 110 height 14
select select "mx_Unit_Number"
click at [202, 222] on select "Select Select Address 1 Address 2 Budget Building Name Buyer Persona Called Cam…" at bounding box center [257, 229] width 110 height 14
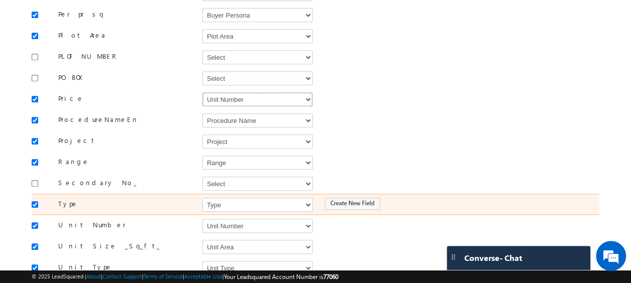
scroll to position [437, 0]
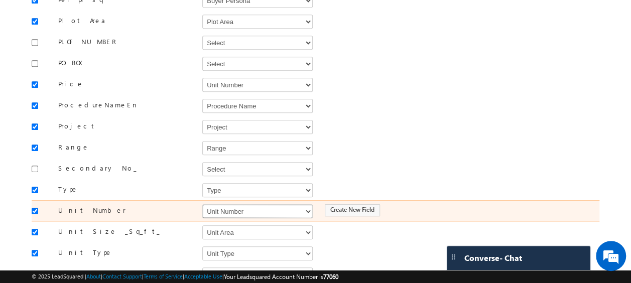
click at [227, 204] on select "Select Select Address 1 Address 2 Budget Building Name Buyer Persona Called Cam…" at bounding box center [257, 211] width 110 height 14
select select "mx_Unit_No"
click at [202, 204] on select "Select Select Address 1 Address 2 Budget Building Name Buyer Persona Called Cam…" at bounding box center [257, 211] width 110 height 14
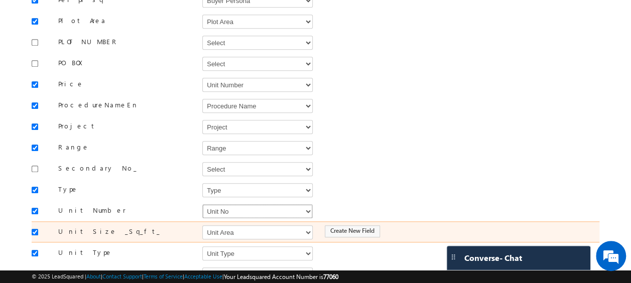
scroll to position [523, 0]
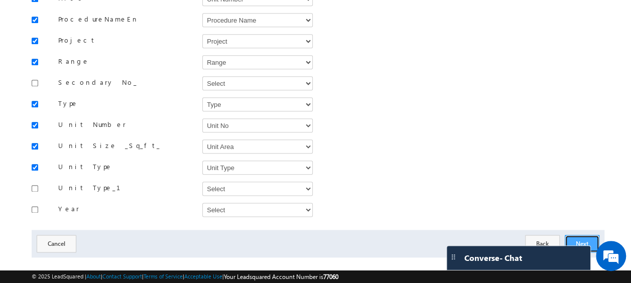
click at [573, 235] on button "Next" at bounding box center [582, 244] width 35 height 18
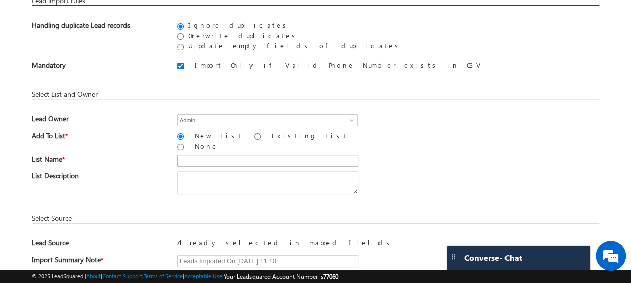
scroll to position [86, 0]
click at [254, 135] on input "Existing List" at bounding box center [257, 136] width 7 height 7
radio input "true"
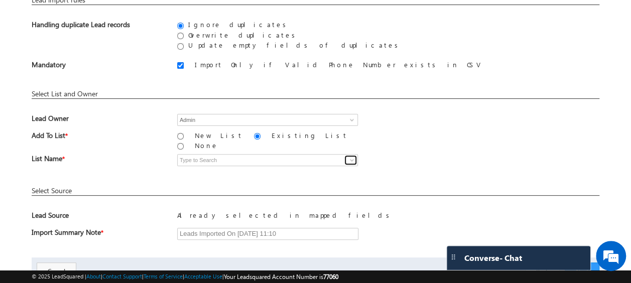
click at [349, 156] on span at bounding box center [352, 160] width 8 height 8
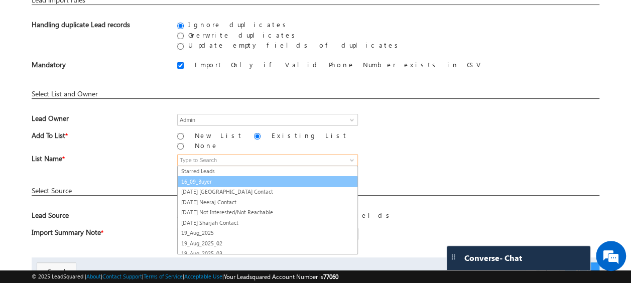
click at [225, 176] on link "16_09_Buyer" at bounding box center [267, 182] width 181 height 12
type input "16_09_Buyer"
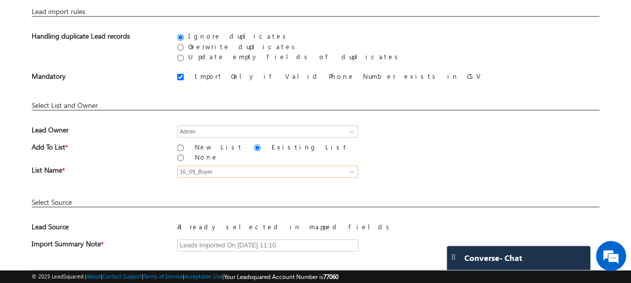
scroll to position [121, 0]
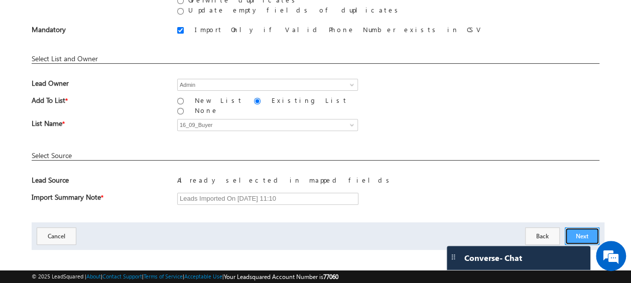
click at [577, 228] on button "Next" at bounding box center [582, 236] width 35 height 18
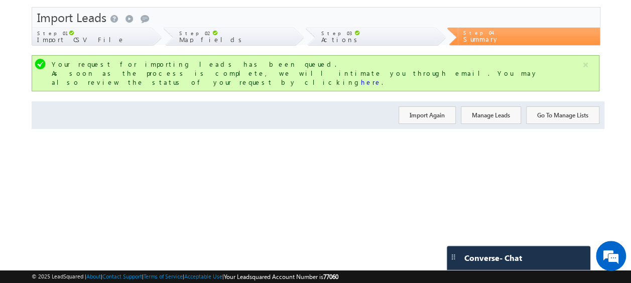
scroll to position [27, 0]
click at [418, 106] on button "Import Again" at bounding box center [426, 115] width 57 height 18
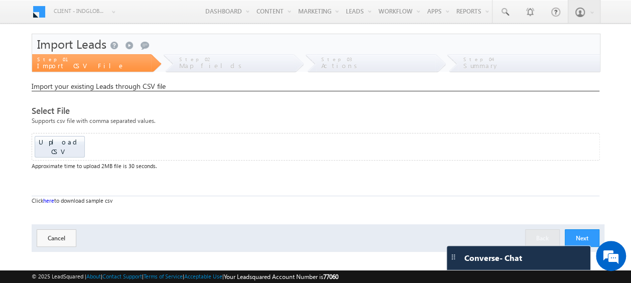
click at [66, 148] on div "Upload CSV Drop files here to upload" at bounding box center [316, 147] width 568 height 28
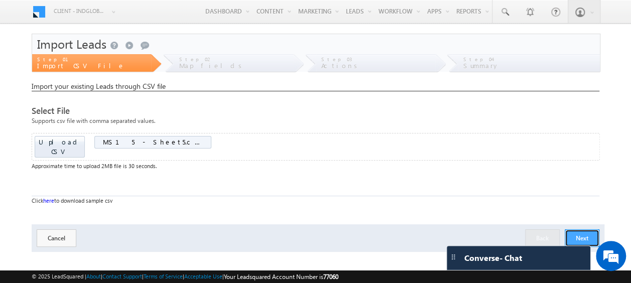
click at [582, 231] on button "Next" at bounding box center [582, 238] width 35 height 18
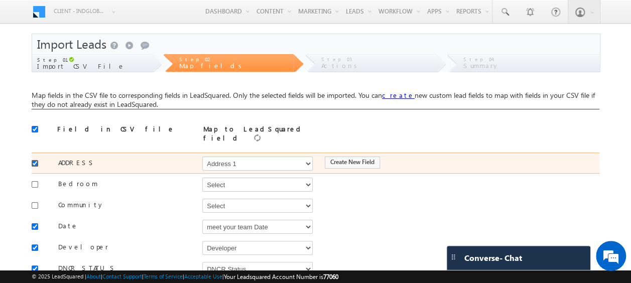
click at [34, 160] on input "checkbox" at bounding box center [35, 163] width 7 height 7
checkbox input "false"
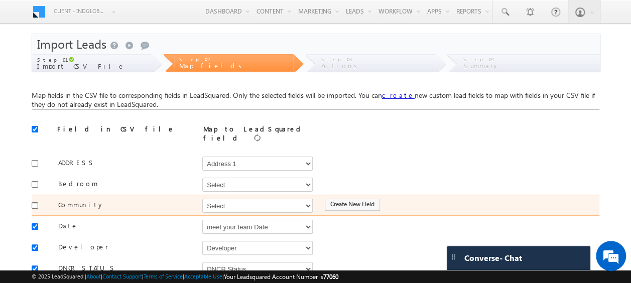
click at [35, 202] on input "checkbox" at bounding box center [35, 205] width 7 height 7
checkbox input "true"
click at [218, 199] on select "Select Select Address 1 Address 2 Budget Building Name Buyer Persona Called Cam…" at bounding box center [257, 206] width 110 height 14
select select "mx_Master_Project"
click at [202, 199] on select "Select Select Address 1 Address 2 Budget Building Name Buyer Persona Called Cam…" at bounding box center [257, 206] width 110 height 14
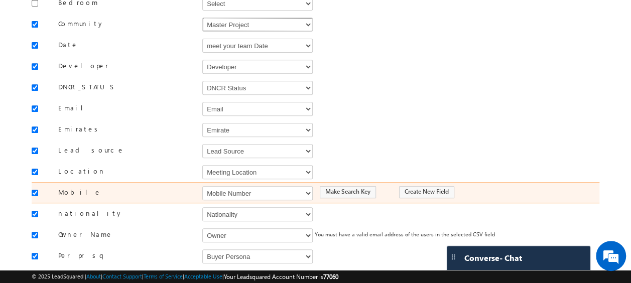
scroll to position [189, 0]
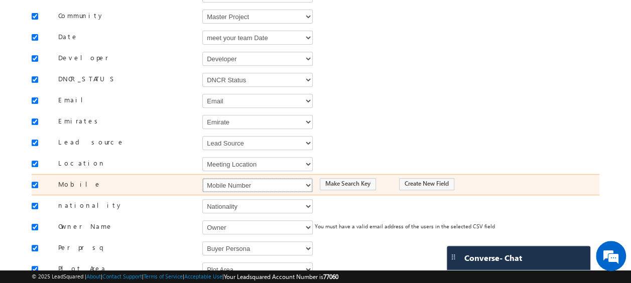
click at [213, 178] on select "Select Select Address 1 Address 2 Budget Building Name Buyer Persona Called Cam…" at bounding box center [257, 185] width 110 height 14
select select "Phone"
click at [202, 178] on select "Select Select Address 1 Address 2 Budget Building Name Buyer Persona Called Cam…" at bounding box center [257, 185] width 110 height 14
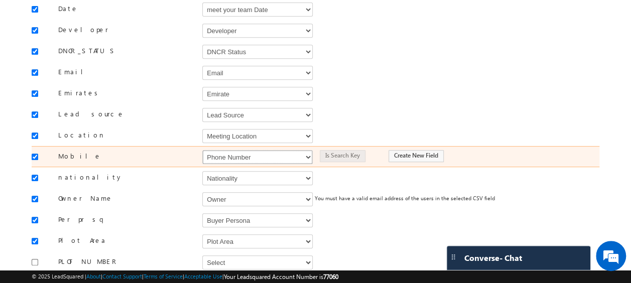
scroll to position [223, 0]
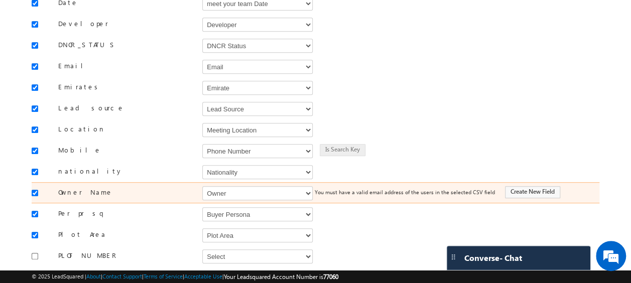
click at [227, 192] on div "Owner Name Select Select Address 1 Address 2 Budget Building Name Buyer Persona…" at bounding box center [316, 192] width 568 height 21
click at [228, 187] on select "Select Select Address 1 Address 2 Budget Building Name Buyer Persona Called Cam…" at bounding box center [257, 193] width 110 height 14
select select "FirstName"
click at [202, 186] on select "Select Select Address 1 Address 2 Budget Building Name Buyer Persona Called Cam…" at bounding box center [257, 193] width 110 height 14
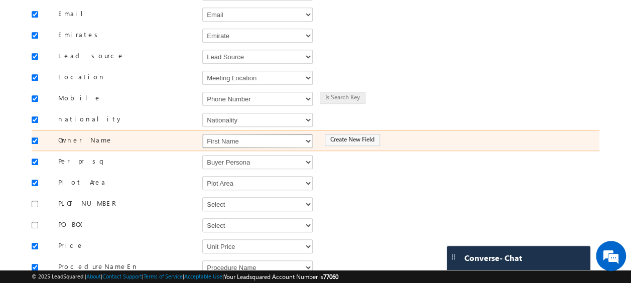
scroll to position [276, 0]
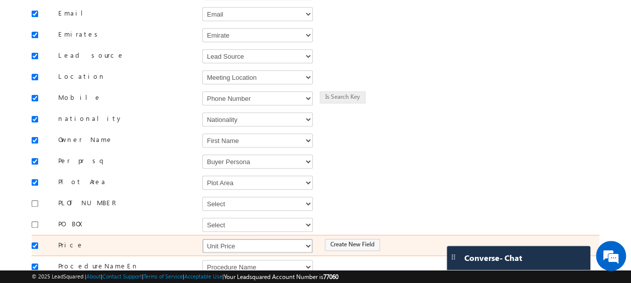
click at [256, 239] on select "Select Select Address 1 Address 2 Budget Building Name Buyer Persona Called Cam…" at bounding box center [257, 246] width 110 height 14
select select "mx_Unit_Number"
click at [202, 239] on select "Select Select Address 1 Address 2 Budget Building Name Buyer Persona Called Cam…" at bounding box center [257, 246] width 110 height 14
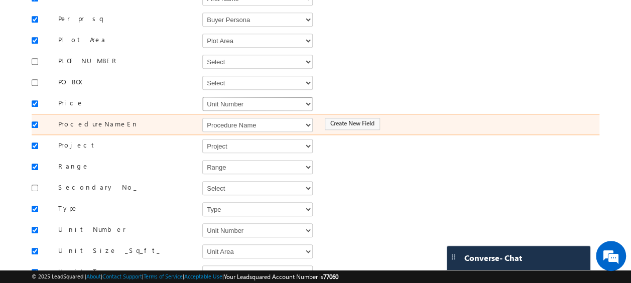
scroll to position [419, 0]
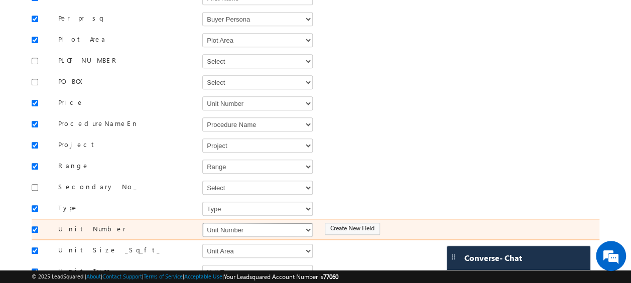
click at [220, 223] on select "Select Select Address 1 Address 2 Budget Building Name Buyer Persona Called Cam…" at bounding box center [257, 230] width 110 height 14
select select "mx_Unit_No"
click at [202, 223] on select "Select Select Address 1 Address 2 Budget Building Name Buyer Persona Called Cam…" at bounding box center [257, 230] width 110 height 14
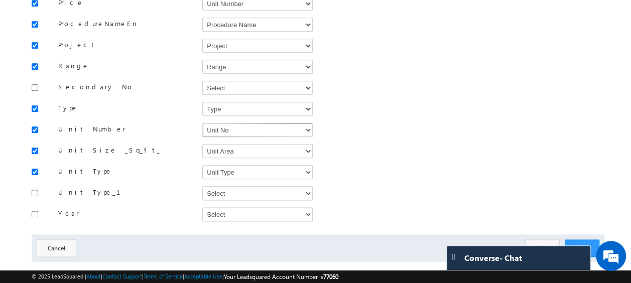
scroll to position [519, 0]
click at [584, 239] on button "Next" at bounding box center [582, 248] width 35 height 18
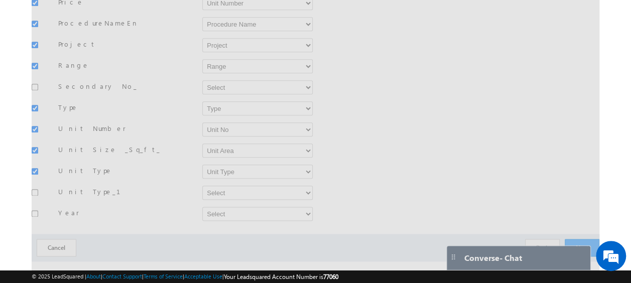
scroll to position [148, 0]
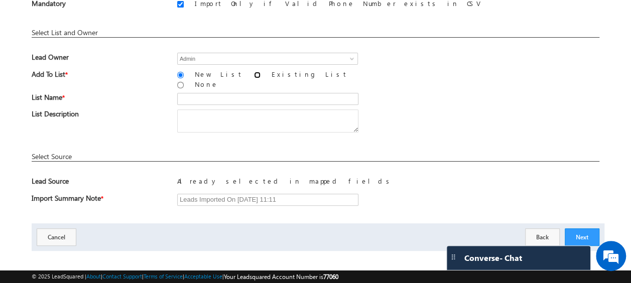
click at [254, 73] on input "Existing List" at bounding box center [257, 75] width 7 height 7
radio input "true"
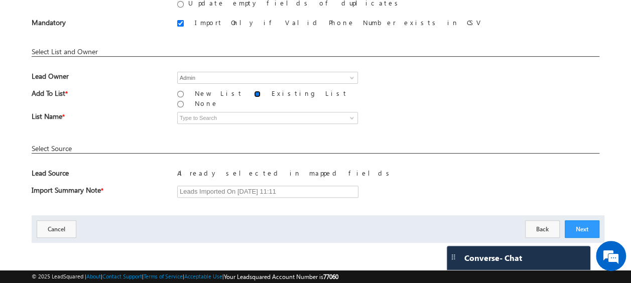
scroll to position [121, 0]
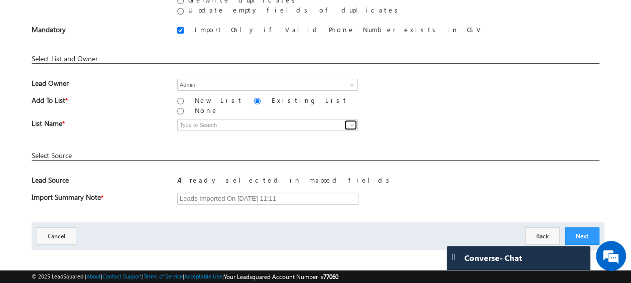
click at [354, 121] on span at bounding box center [352, 125] width 8 height 8
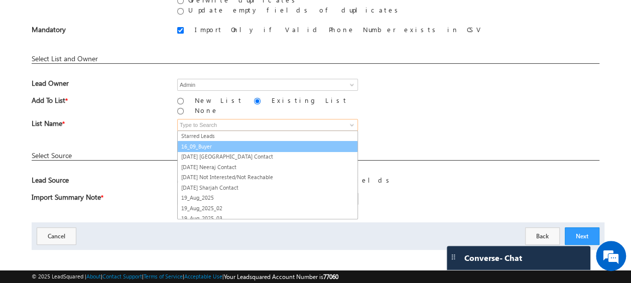
click at [233, 141] on link "16_09_Buyer" at bounding box center [267, 147] width 181 height 12
type input "16_09_Buyer"
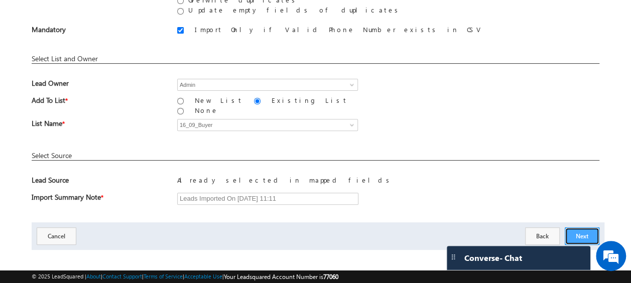
click at [584, 227] on button "Next" at bounding box center [582, 236] width 35 height 18
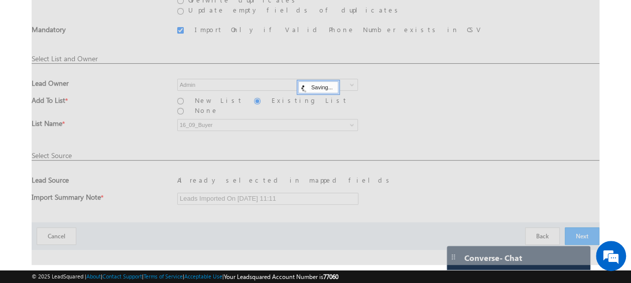
scroll to position [27, 0]
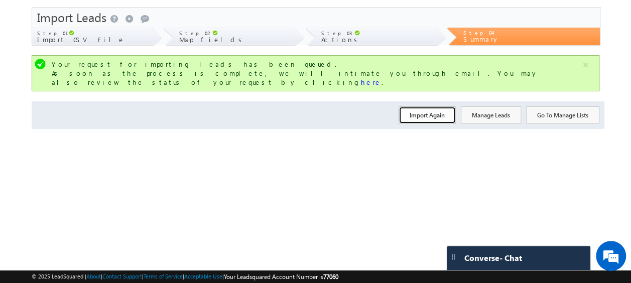
click at [439, 106] on button "Import Again" at bounding box center [426, 115] width 57 height 18
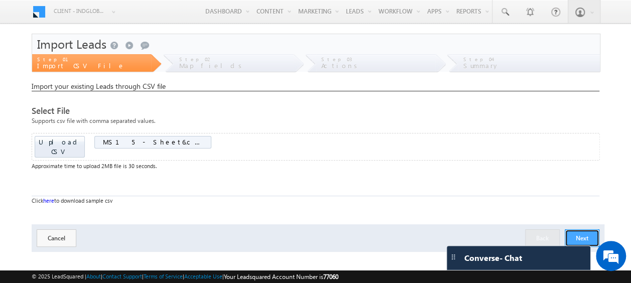
click at [571, 231] on button "Next" at bounding box center [582, 238] width 35 height 18
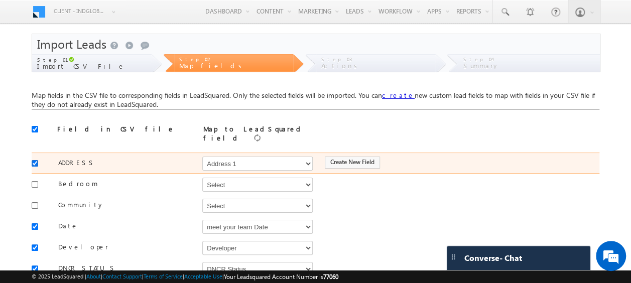
click at [36, 160] on input "checkbox" at bounding box center [35, 163] width 7 height 7
checkbox input "false"
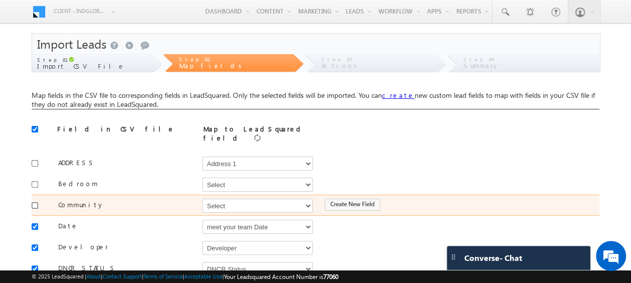
click at [35, 202] on input "checkbox" at bounding box center [35, 205] width 7 height 7
checkbox input "true"
click at [219, 199] on select "Select Select Address 1 Address 2 Budget Building Name Buyer Persona Called Cam…" at bounding box center [257, 206] width 110 height 14
select select "mx_Master_Project"
click at [202, 199] on select "Select Select Address 1 Address 2 Budget Building Name Buyer Persona Called Cam…" at bounding box center [257, 206] width 110 height 14
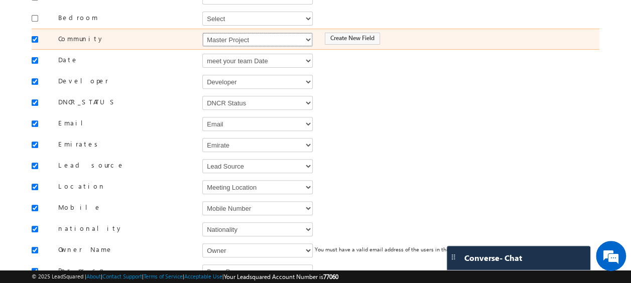
scroll to position [167, 0]
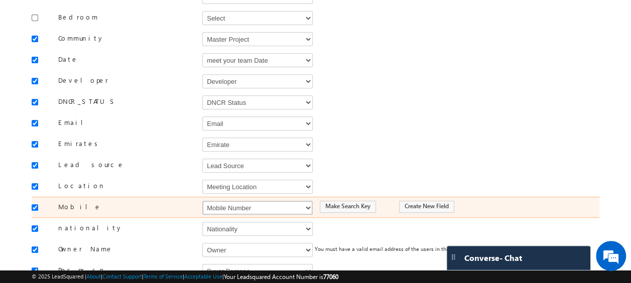
click at [221, 201] on select "Select Select Address 1 Address 2 Budget Building Name Buyer Persona Called Cam…" at bounding box center [257, 208] width 110 height 14
select select "Phone"
click at [202, 201] on select "Select Select Address 1 Address 2 Budget Building Name Buyer Persona Called Cam…" at bounding box center [257, 208] width 110 height 14
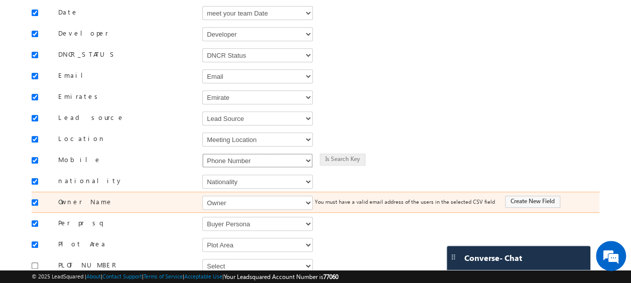
scroll to position [223, 0]
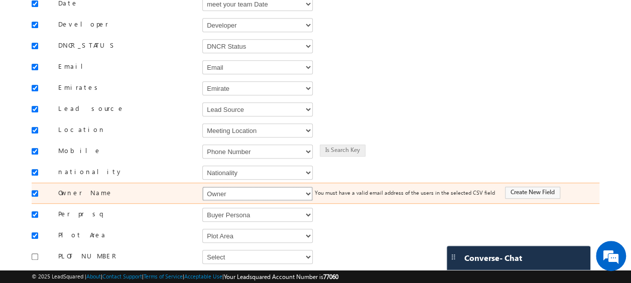
click at [220, 187] on select "Select Select Address 1 Address 2 Budget Building Name Buyer Persona Called Cam…" at bounding box center [257, 194] width 110 height 14
select select "FirstName"
click at [202, 187] on select "Select Select Address 1 Address 2 Budget Building Name Buyer Persona Called Cam…" at bounding box center [257, 194] width 110 height 14
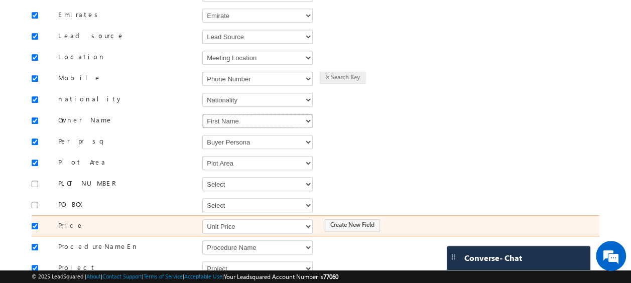
scroll to position [296, 0]
click at [226, 219] on select "Select Select Address 1 Address 2 Budget Building Name Buyer Persona Called Cam…" at bounding box center [257, 226] width 110 height 14
select select "mx_Unit_Number"
click at [202, 219] on select "Select Select Address 1 Address 2 Budget Building Name Buyer Persona Called Cam…" at bounding box center [257, 226] width 110 height 14
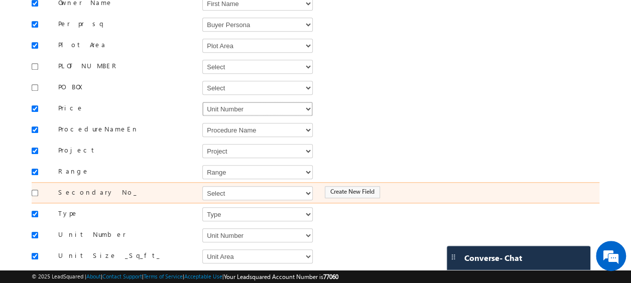
scroll to position [417, 0]
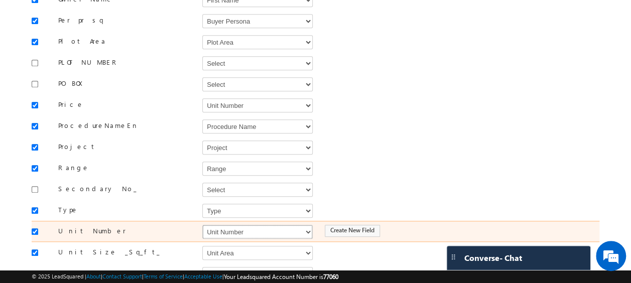
click at [226, 225] on select "Select Select Address 1 Address 2 Budget Building Name Buyer Persona Called Cam…" at bounding box center [257, 232] width 110 height 14
select select "mx_Unit_No"
click at [202, 225] on select "Select Select Address 1 Address 2 Budget Building Name Buyer Persona Called Cam…" at bounding box center [257, 232] width 110 height 14
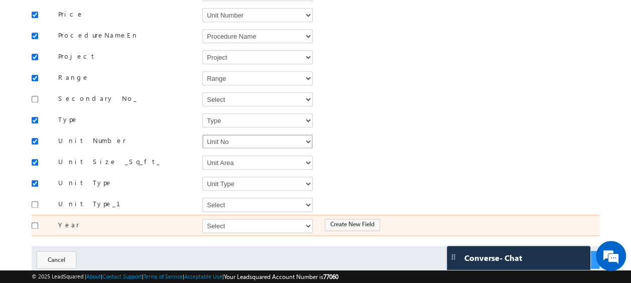
scroll to position [523, 0]
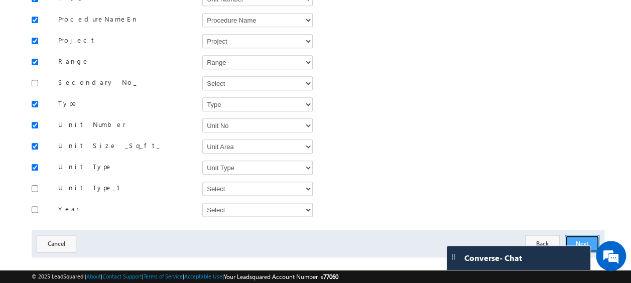
click at [580, 235] on button "Next" at bounding box center [582, 244] width 35 height 18
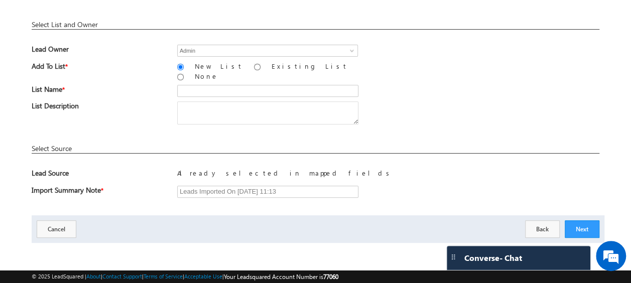
scroll to position [148, 0]
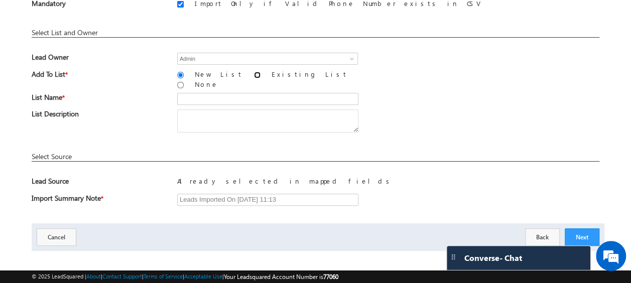
click at [254, 72] on input "Existing List" at bounding box center [257, 75] width 7 height 7
radio input "true"
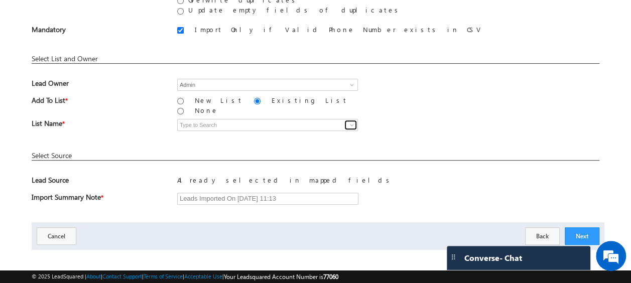
click at [352, 121] on span at bounding box center [352, 125] width 8 height 8
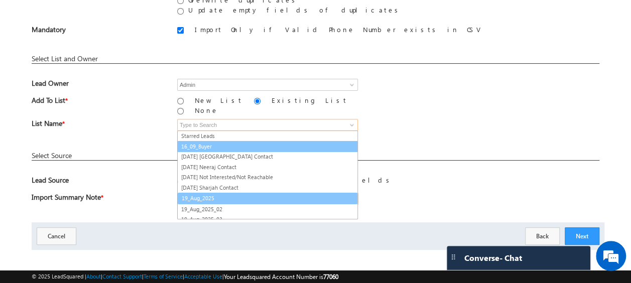
click at [194, 192] on ul "Starred Leads 16_09_Buyer 18th July Abu Dhabi Contact 18th July Neeraj Contact …" at bounding box center [267, 174] width 181 height 89
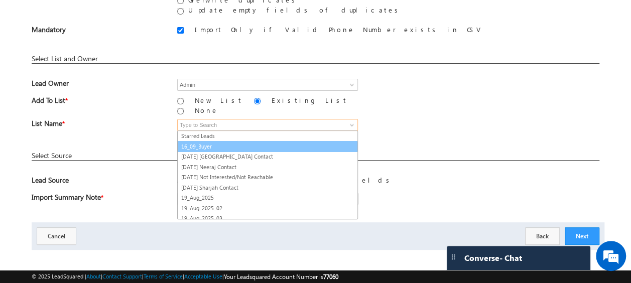
click at [188, 142] on link "16_09_Buyer" at bounding box center [267, 147] width 181 height 12
type input "16_09_Buyer"
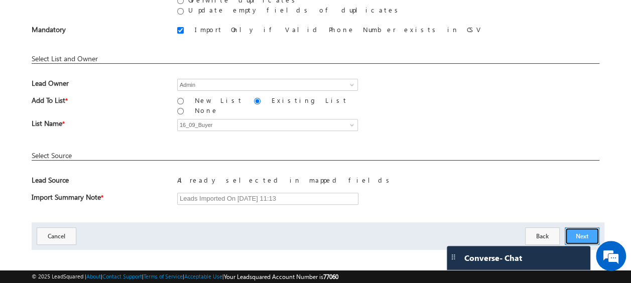
click at [577, 229] on button "Next" at bounding box center [582, 236] width 35 height 18
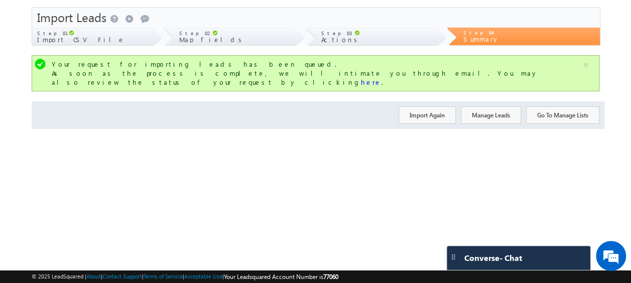
scroll to position [27, 0]
click at [423, 107] on button "Import Again" at bounding box center [426, 115] width 57 height 18
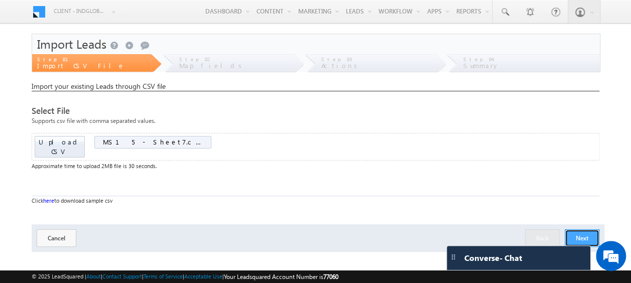
click at [592, 229] on button "Next" at bounding box center [582, 238] width 35 height 18
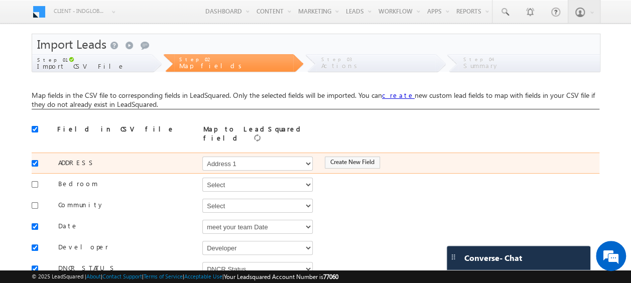
click at [38, 157] on div at bounding box center [38, 163] width 12 height 14
click at [35, 161] on input "checkbox" at bounding box center [35, 163] width 7 height 7
checkbox input "false"
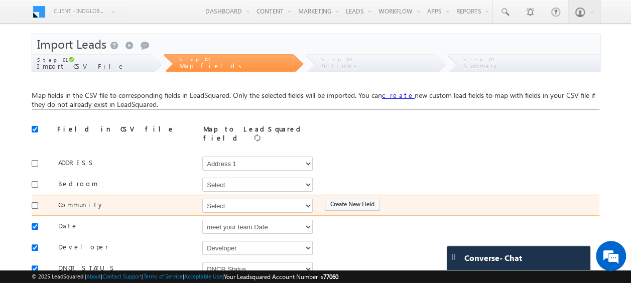
click at [36, 202] on input "checkbox" at bounding box center [35, 205] width 7 height 7
checkbox input "true"
click at [218, 201] on select "Select Select Address 1 Address 2 Budget Building Name Buyer Persona Called Cam…" at bounding box center [257, 206] width 110 height 14
select select "mx_Master_Project"
click at [202, 199] on select "Select Select Address 1 Address 2 Budget Building Name Buyer Persona Called Cam…" at bounding box center [257, 206] width 110 height 14
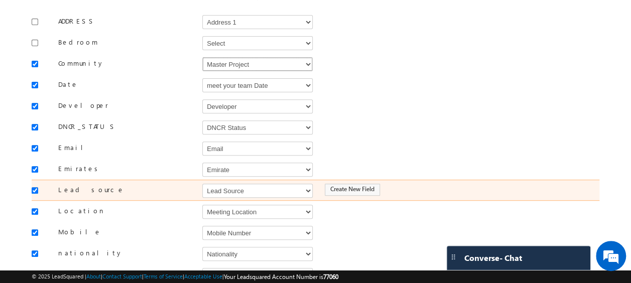
scroll to position [142, 0]
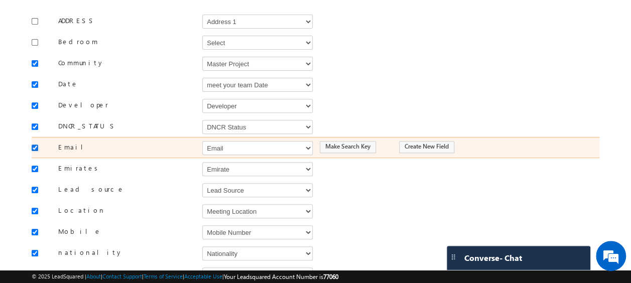
click at [33, 145] on input "checkbox" at bounding box center [35, 148] width 7 height 7
checkbox input "false"
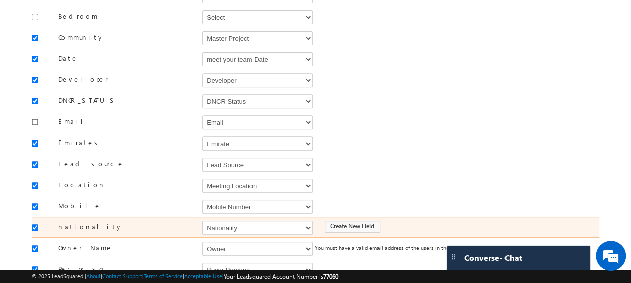
scroll to position [168, 0]
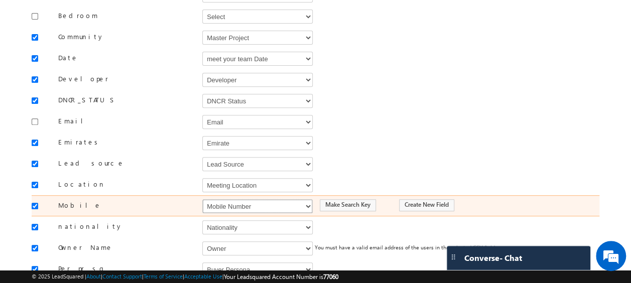
click at [237, 200] on select "Select Select Address 1 Address 2 Budget Building Name Buyer Persona Called Cam…" at bounding box center [257, 206] width 110 height 14
select select "Phone"
click at [202, 199] on select "Select Select Address 1 Address 2 Budget Building Name Buyer Persona Called Cam…" at bounding box center [257, 206] width 110 height 14
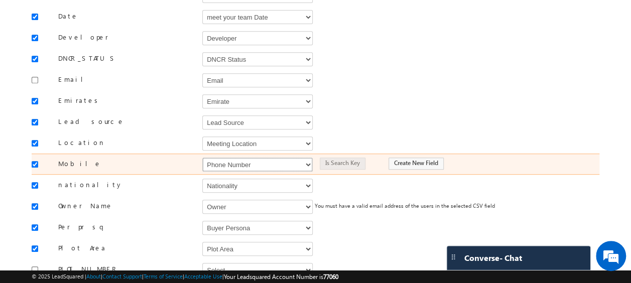
scroll to position [210, 0]
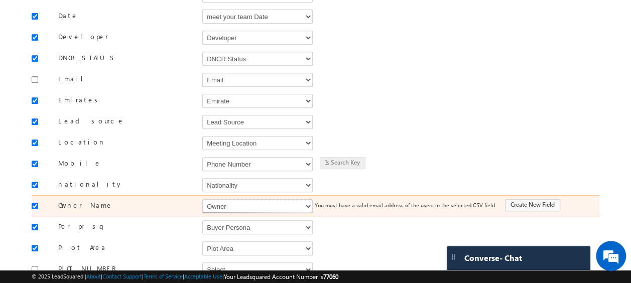
click at [237, 200] on select "Select Select Address 1 Address 2 Budget Building Name Buyer Persona Called Cam…" at bounding box center [257, 206] width 110 height 14
select select "FirstName"
click at [202, 199] on select "Select Select Address 1 Address 2 Budget Building Name Buyer Persona Called Cam…" at bounding box center [257, 206] width 110 height 14
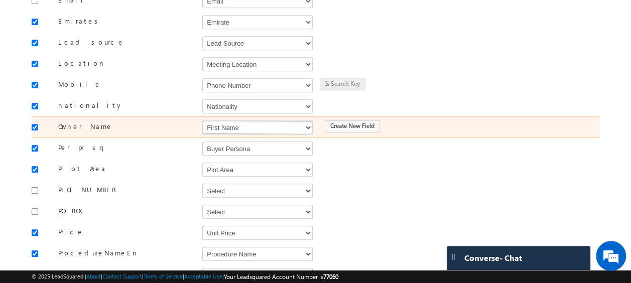
scroll to position [291, 0]
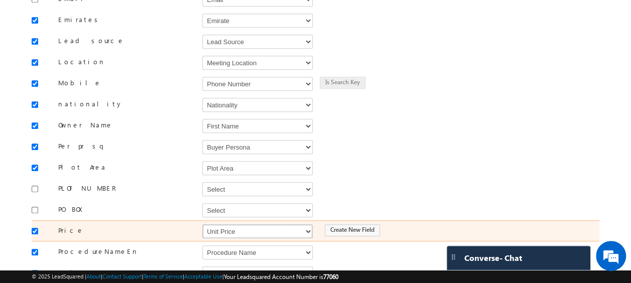
click at [232, 224] on select "Select Select Address 1 Address 2 Budget Building Name Buyer Persona Called Cam…" at bounding box center [257, 231] width 110 height 14
select select "mx_Unit_Number"
click at [202, 224] on select "Select Select Address 1 Address 2 Budget Building Name Buyer Persona Called Cam…" at bounding box center [257, 231] width 110 height 14
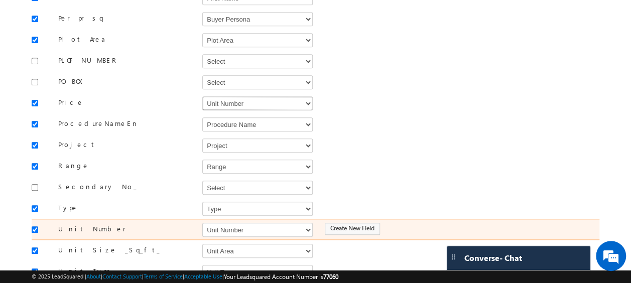
scroll to position [419, 0]
click at [230, 222] on select "Select Select Address 1 Address 2 Budget Building Name Buyer Persona Called Cam…" at bounding box center [257, 229] width 110 height 14
select select "mx_Unit_No"
click at [202, 222] on select "Select Select Address 1 Address 2 Budget Building Name Buyer Persona Called Cam…" at bounding box center [257, 229] width 110 height 14
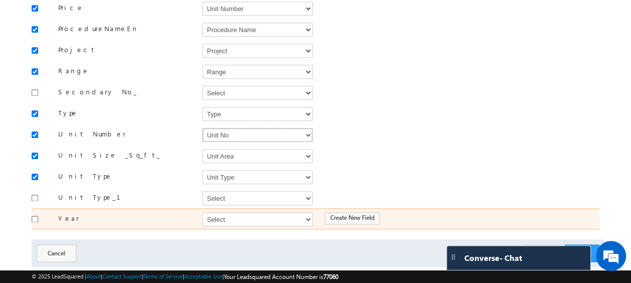
scroll to position [515, 0]
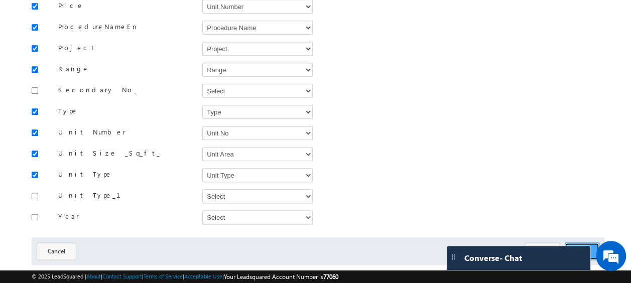
click at [587, 242] on button "Next" at bounding box center [582, 251] width 35 height 18
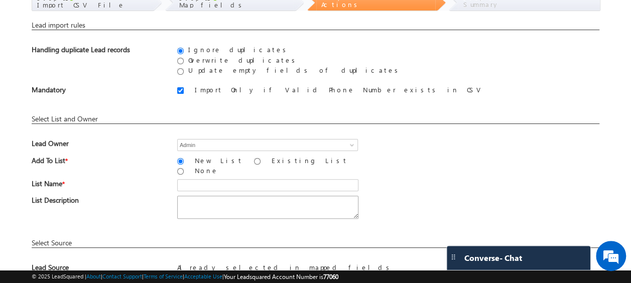
scroll to position [63, 0]
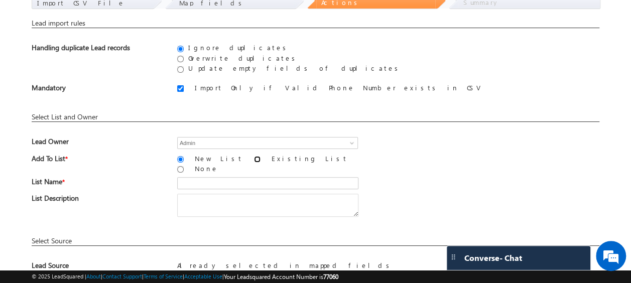
click at [254, 157] on input "Existing List" at bounding box center [257, 159] width 7 height 7
radio input "true"
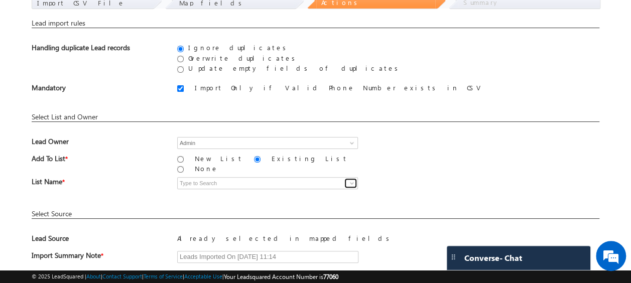
click at [352, 179] on span at bounding box center [352, 183] width 8 height 8
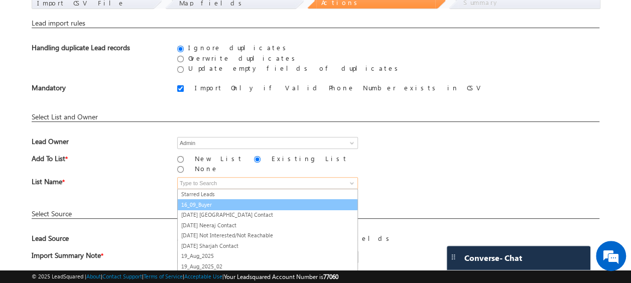
click at [224, 199] on link "16_09_Buyer" at bounding box center [267, 205] width 181 height 12
type input "16_09_Buyer"
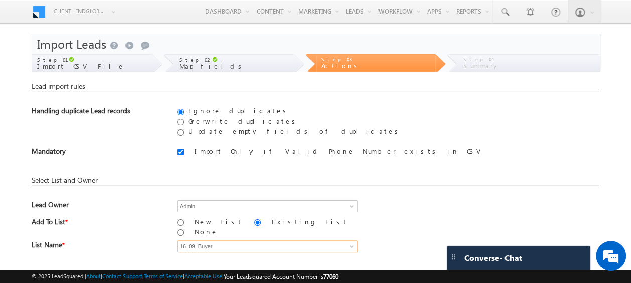
scroll to position [121, 0]
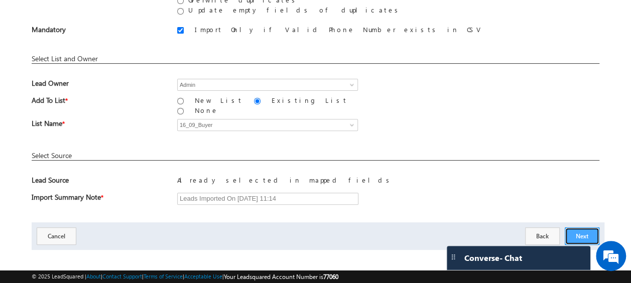
click at [584, 227] on button "Next" at bounding box center [582, 236] width 35 height 18
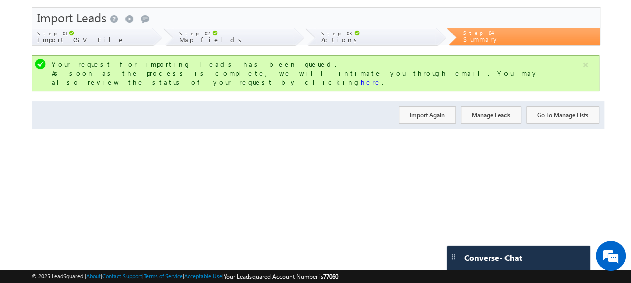
scroll to position [0, 0]
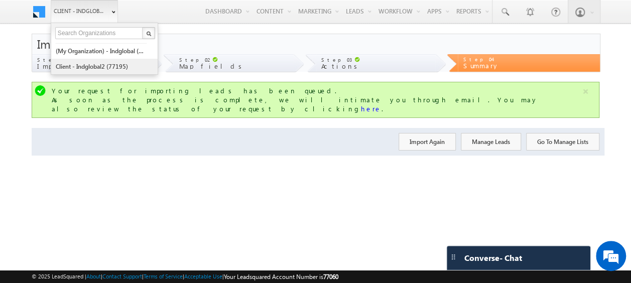
click at [89, 61] on link "Client - indglobal2 (77195)" at bounding box center [101, 67] width 92 height 16
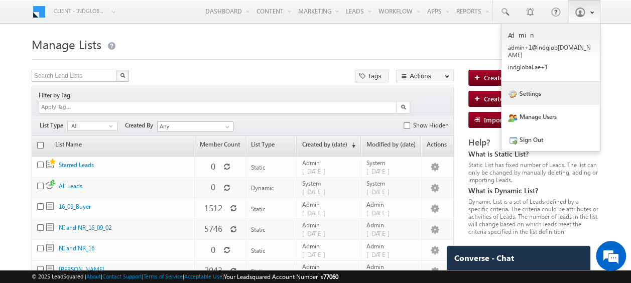
drag, startPoint x: 547, startPoint y: 86, endPoint x: 537, endPoint y: 90, distance: 11.1
click at [547, 86] on link "Settings" at bounding box center [550, 93] width 98 height 23
